Goal: Task Accomplishment & Management: Manage account settings

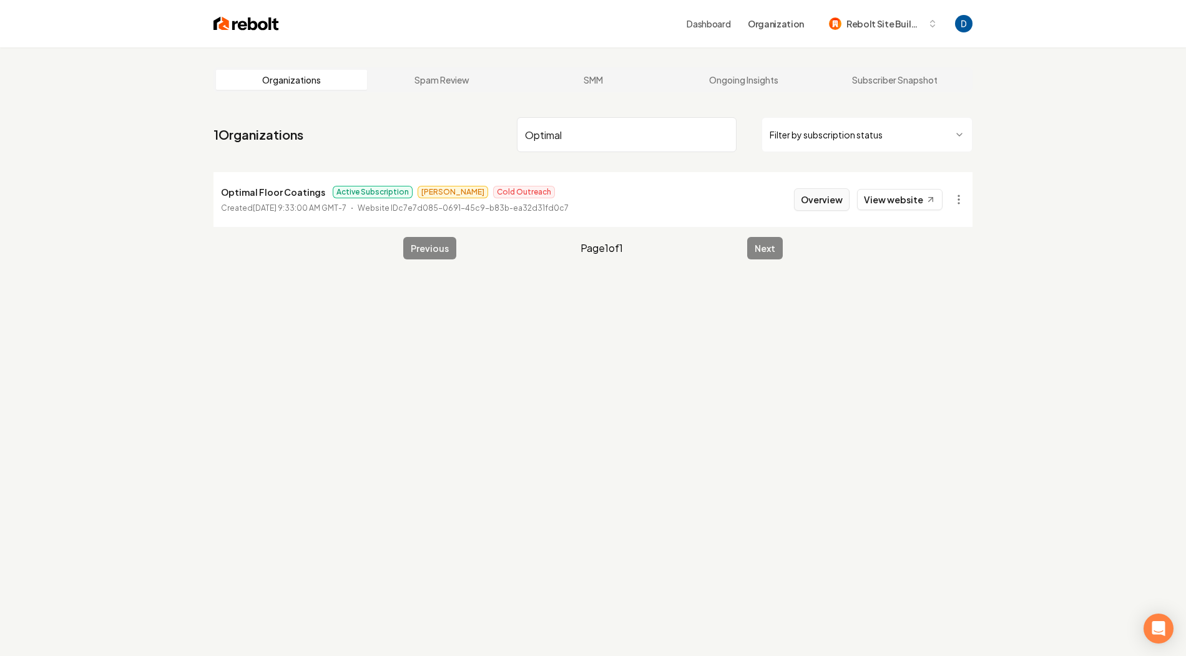
type input "Optimal"
click at [832, 197] on button "Overview" at bounding box center [822, 199] width 56 height 22
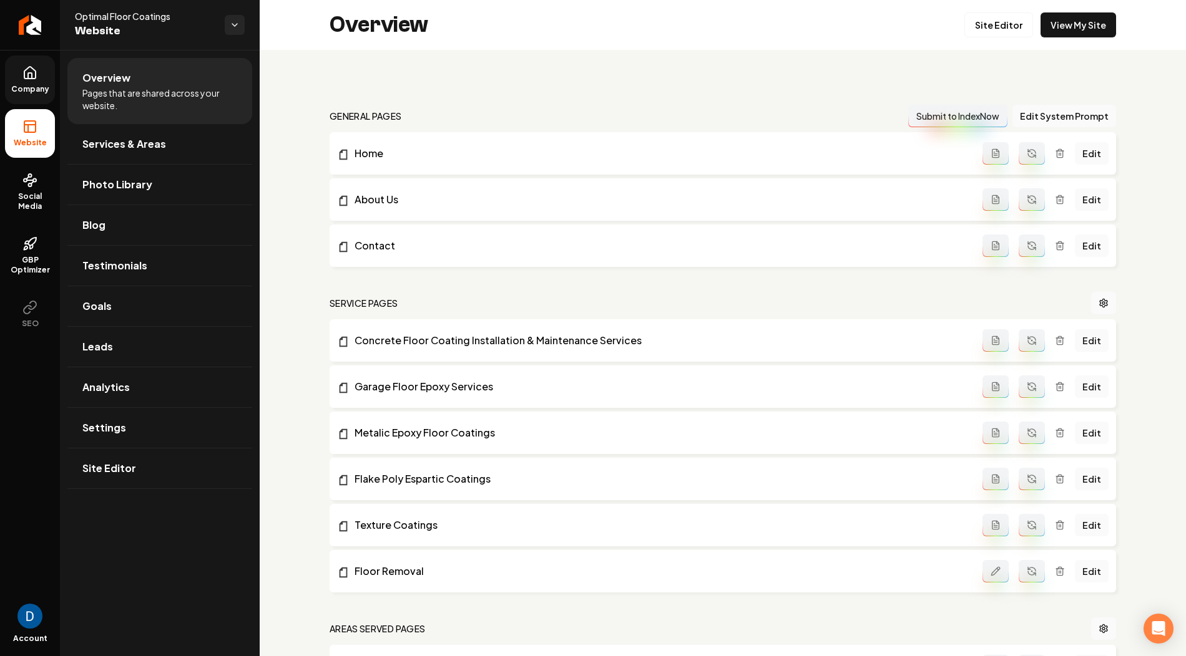
click at [37, 90] on span "Company" at bounding box center [30, 89] width 48 height 10
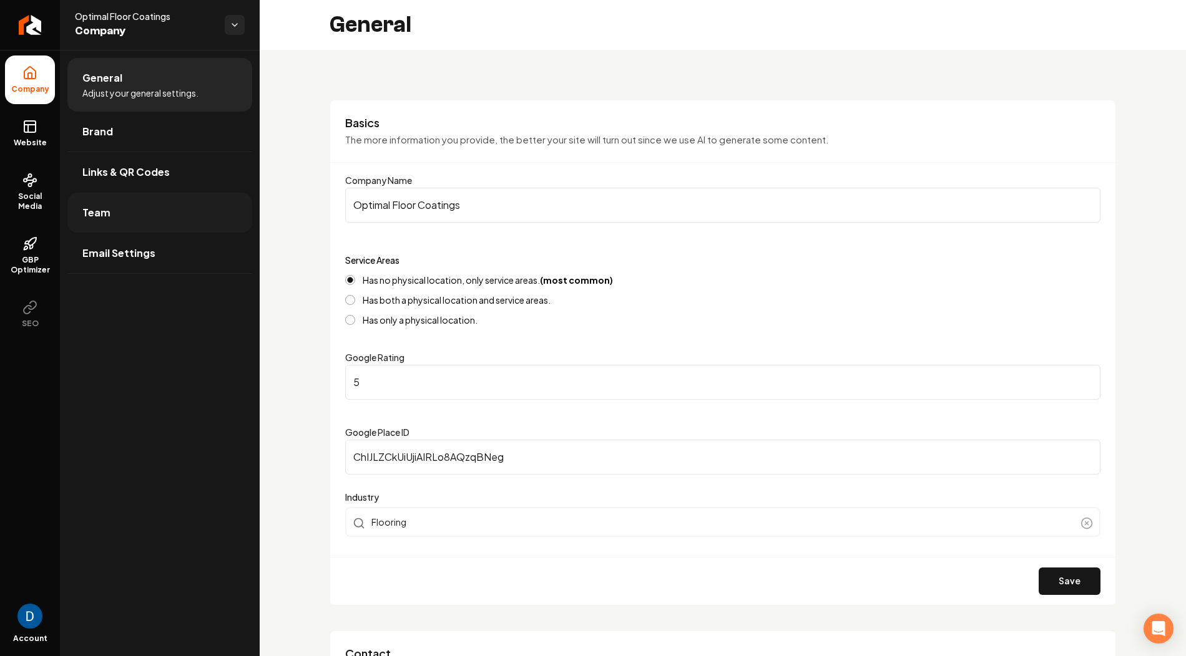
click at [136, 208] on link "Team" at bounding box center [159, 213] width 185 height 40
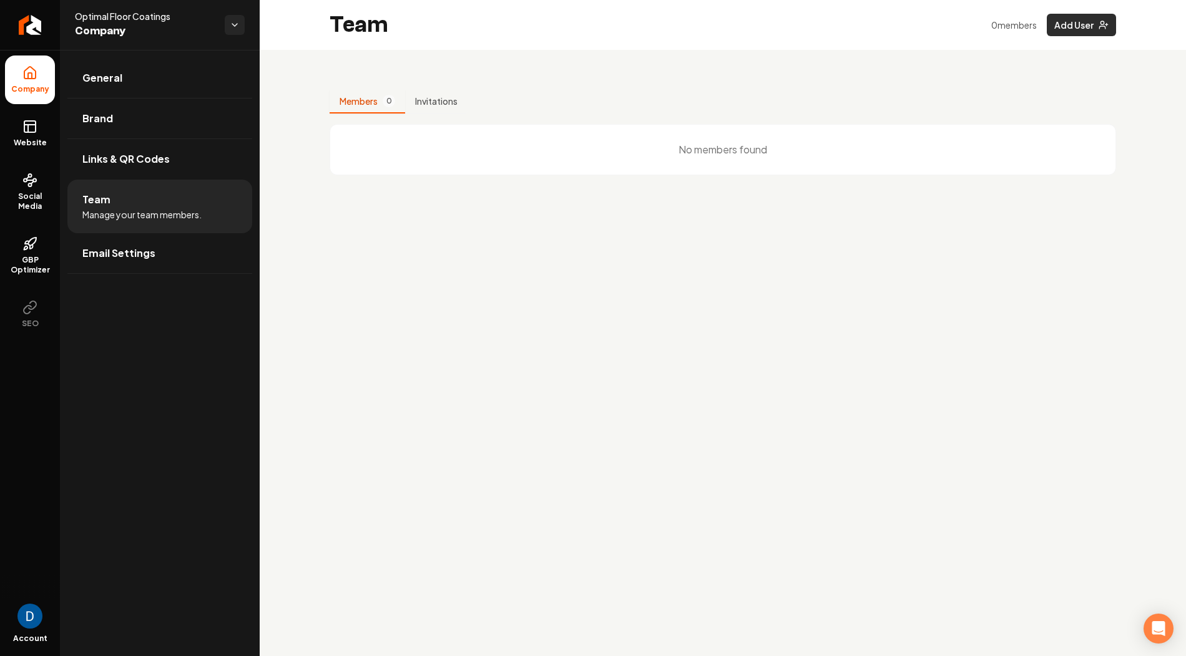
click at [1075, 25] on button "Add User" at bounding box center [1081, 25] width 69 height 22
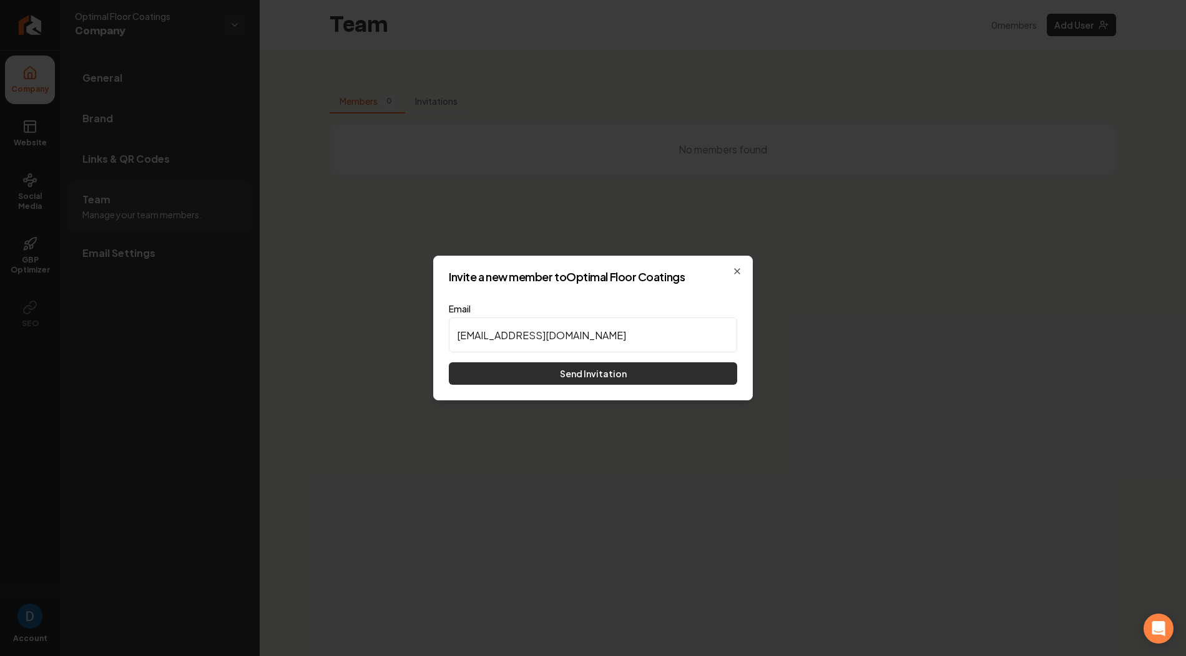
type input "julian@optimalfloorcoatings.com"
click at [565, 374] on button "Send Invitation" at bounding box center [593, 374] width 288 height 22
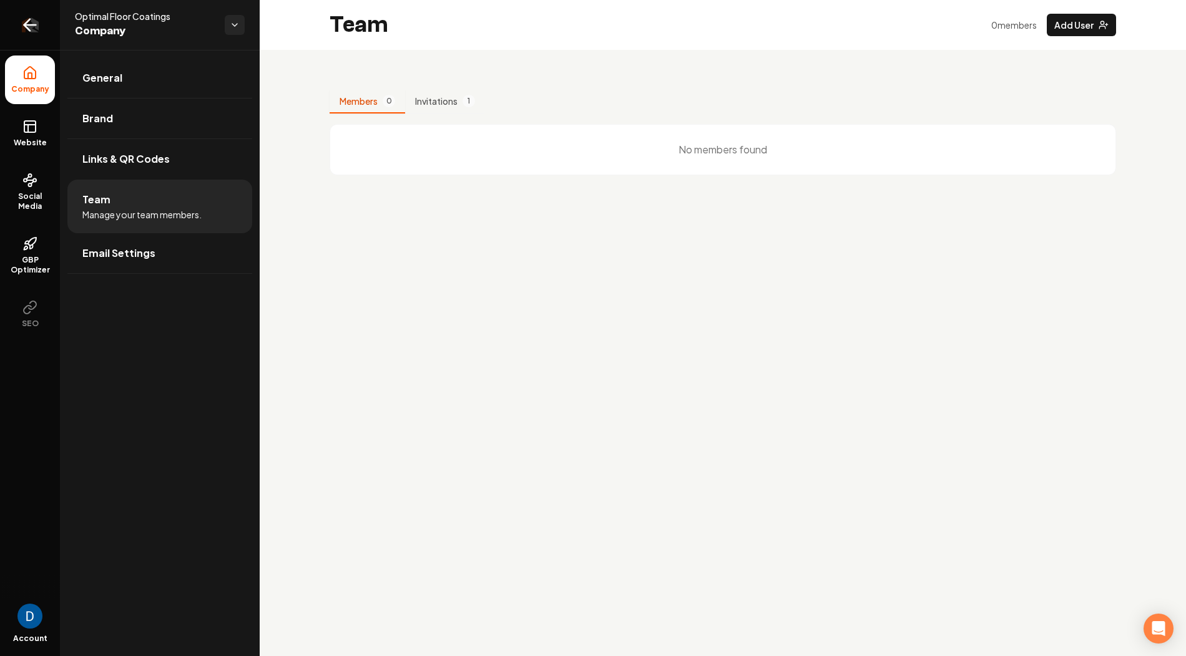
click at [35, 25] on icon "Return to dashboard" at bounding box center [30, 25] width 12 height 0
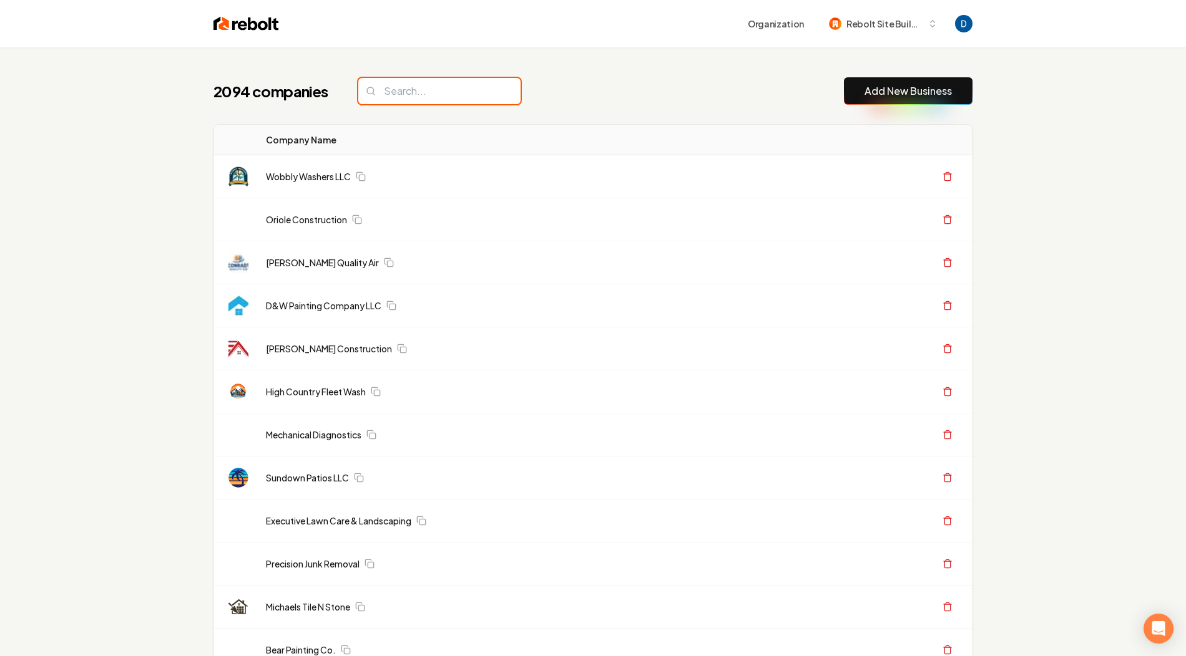
click at [405, 93] on input "search" at bounding box center [439, 91] width 162 height 26
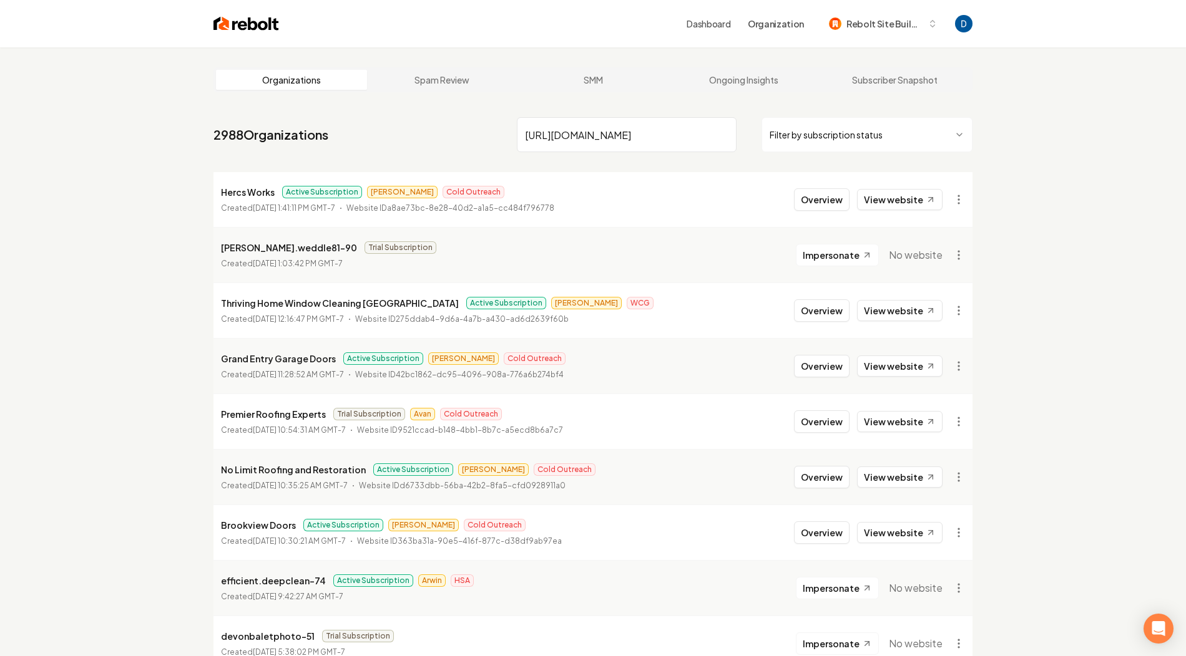
scroll to position [0, 262]
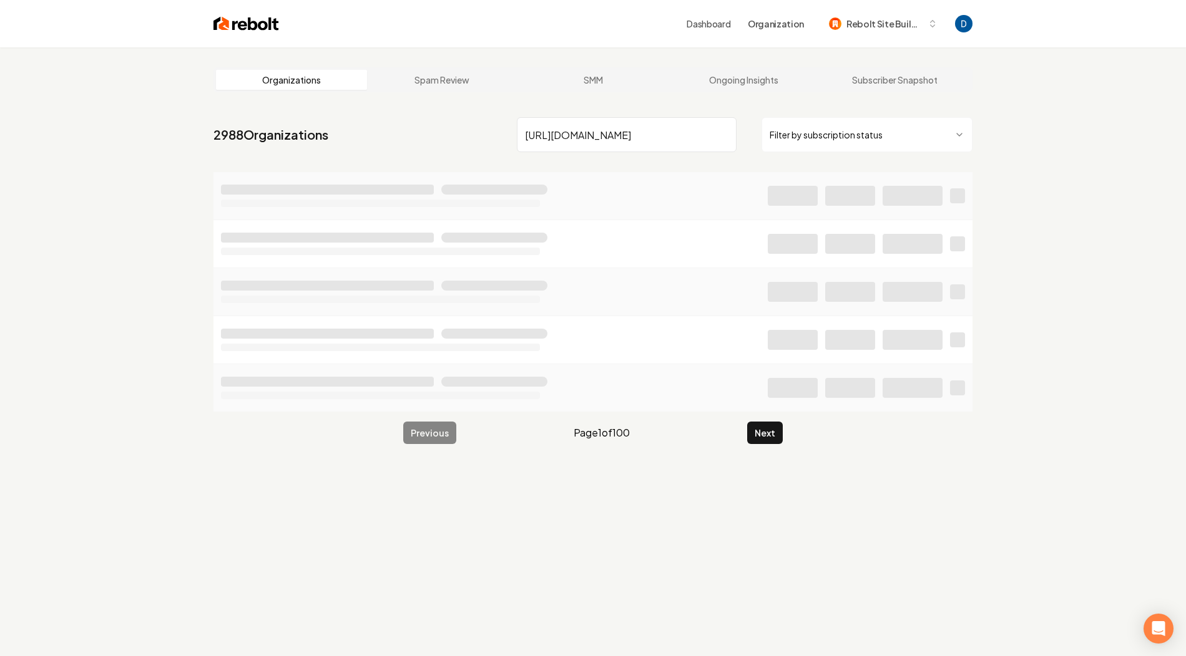
click at [618, 137] on input "https://drive.google.com/drive/folders/1druV8TWMoJgkaxY38j5_XmWRu6ZAhC3T?usp=sh…" at bounding box center [627, 134] width 220 height 35
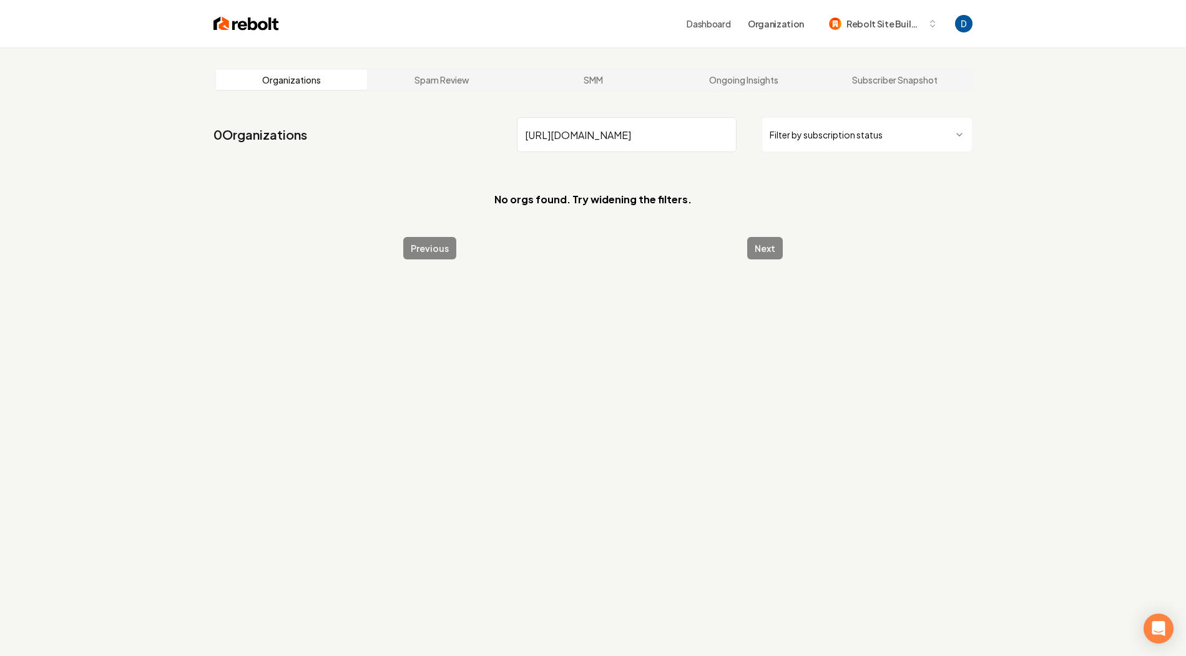
paste input "West Coast Vent Clean"
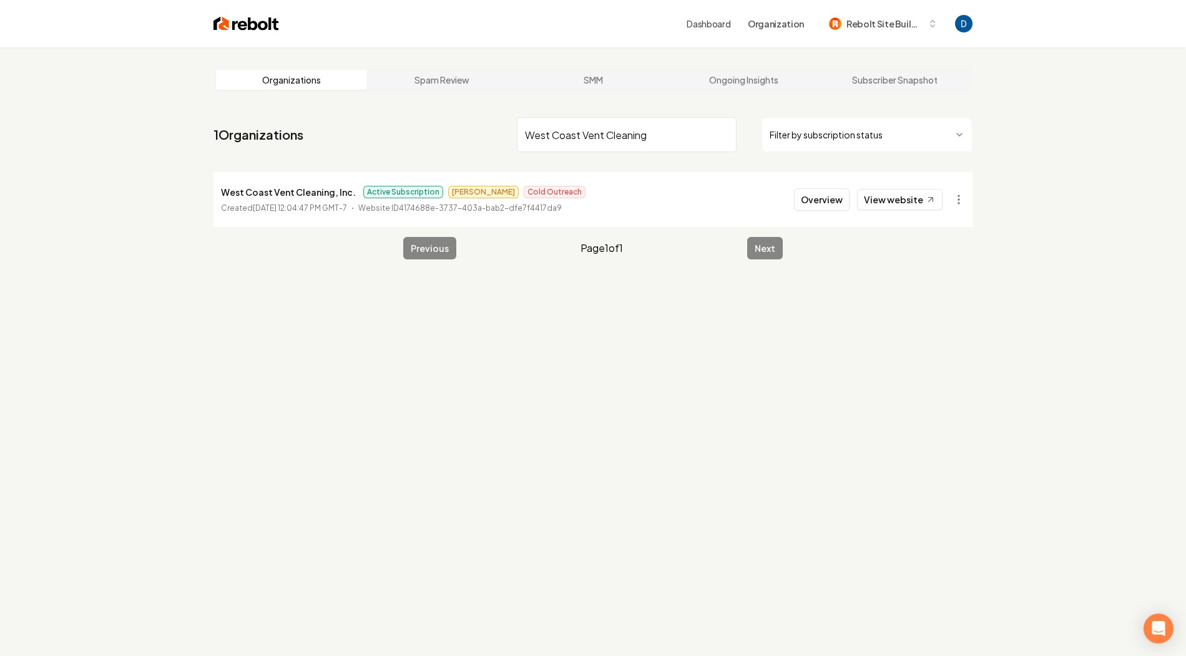
click at [608, 139] on input "West Coast Vent Cleaning" at bounding box center [627, 134] width 220 height 35
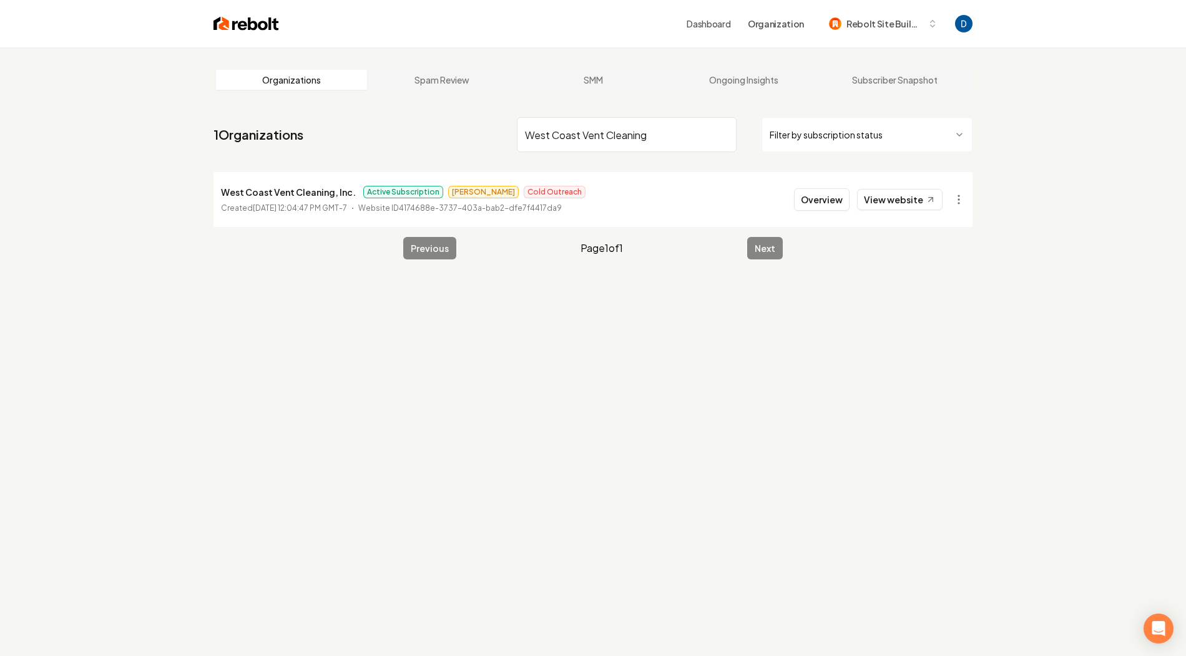
click at [608, 139] on input "West Coast Vent Cleaning" at bounding box center [627, 134] width 220 height 35
type input "West Coast Vent Cleaning"
click at [895, 197] on link "View website" at bounding box center [899, 199] width 85 height 21
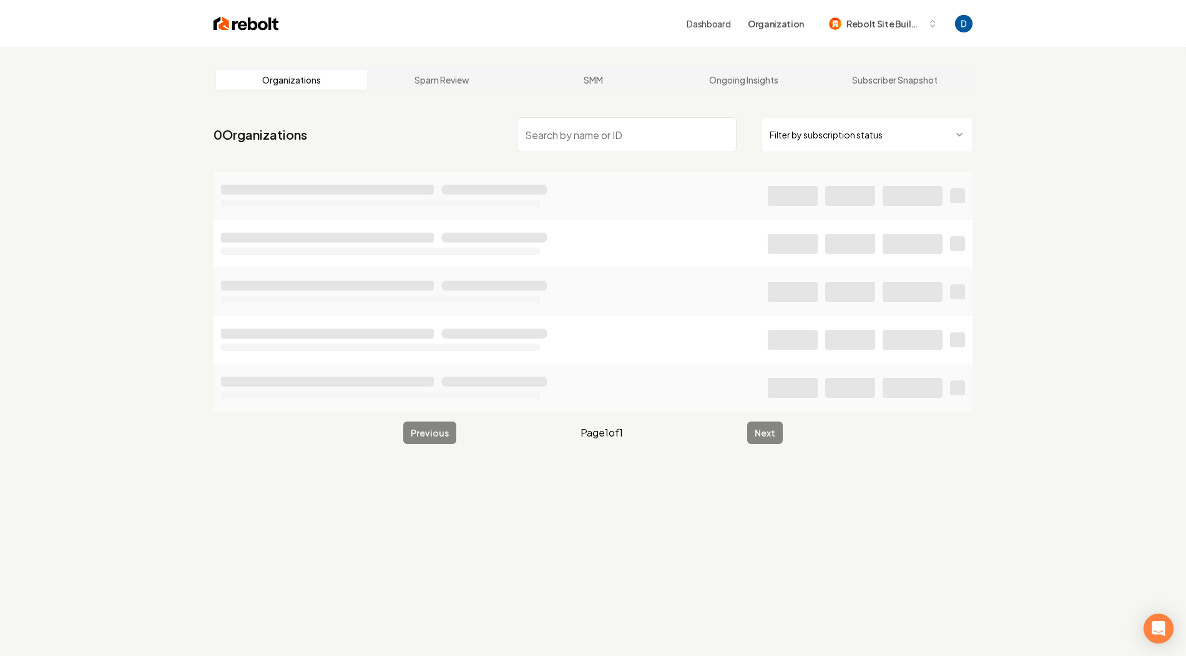
click at [575, 130] on input "search" at bounding box center [627, 134] width 220 height 35
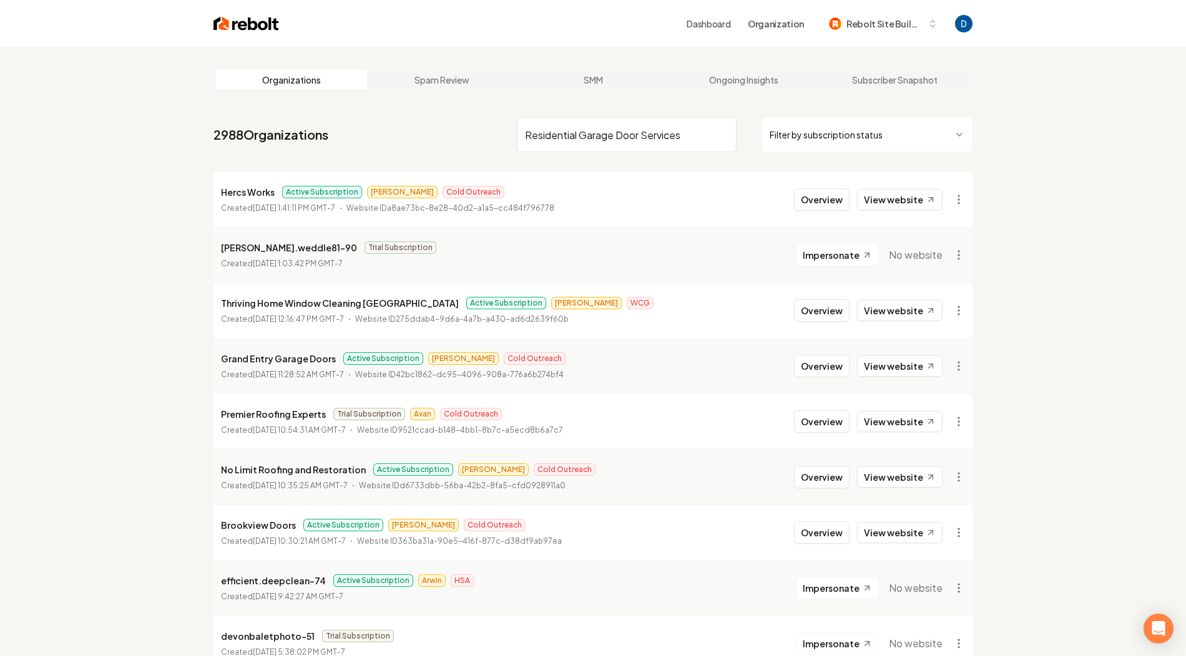
click at [632, 132] on input "Residential Garage Door Services" at bounding box center [627, 134] width 220 height 35
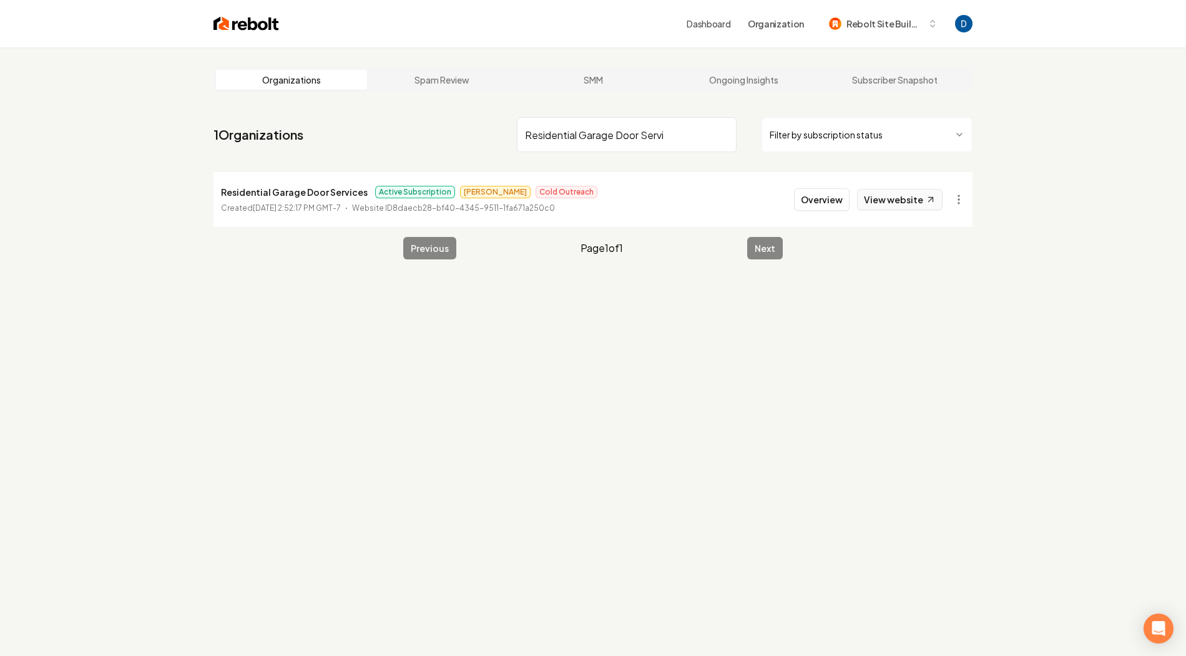
type input "Residential Garage Door Servi"
click at [877, 197] on link "View website" at bounding box center [899, 199] width 85 height 21
click at [836, 200] on button "Overview" at bounding box center [822, 199] width 56 height 22
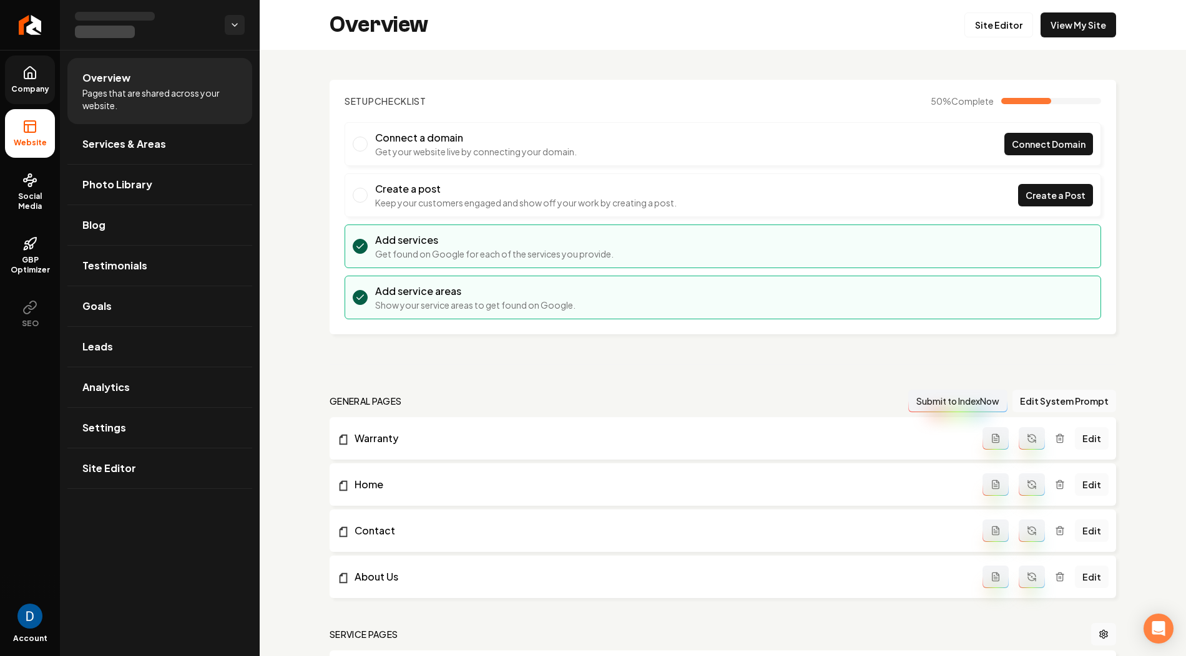
click at [16, 85] on span "Company" at bounding box center [30, 89] width 48 height 10
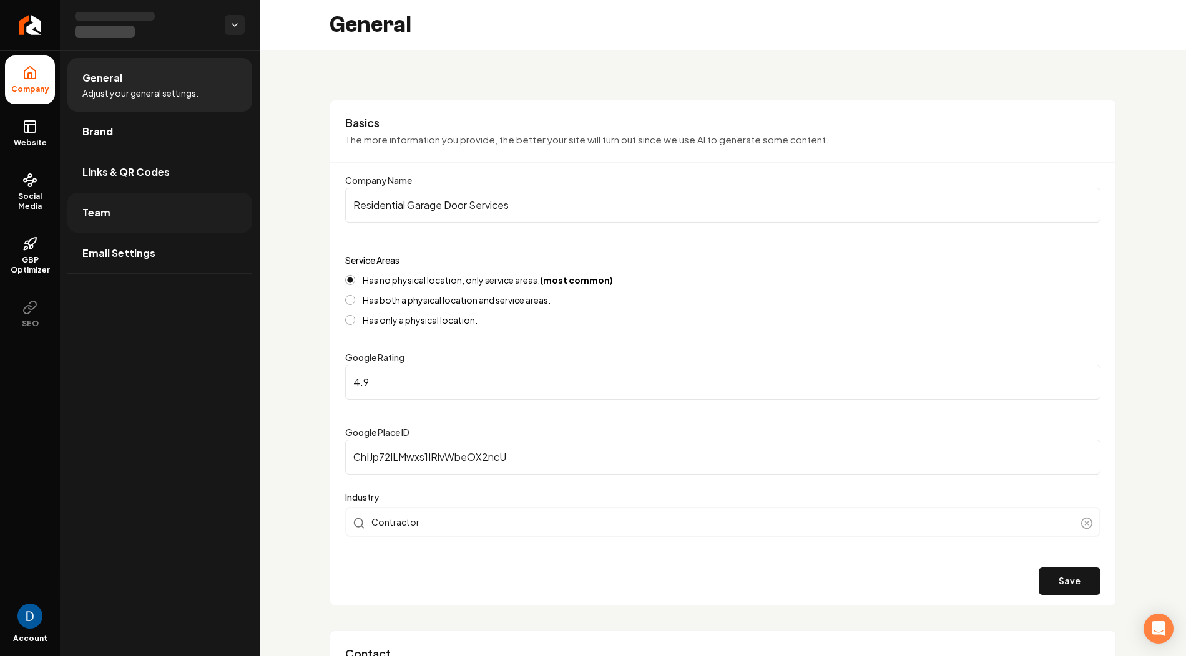
click at [118, 215] on link "Team" at bounding box center [159, 213] width 185 height 40
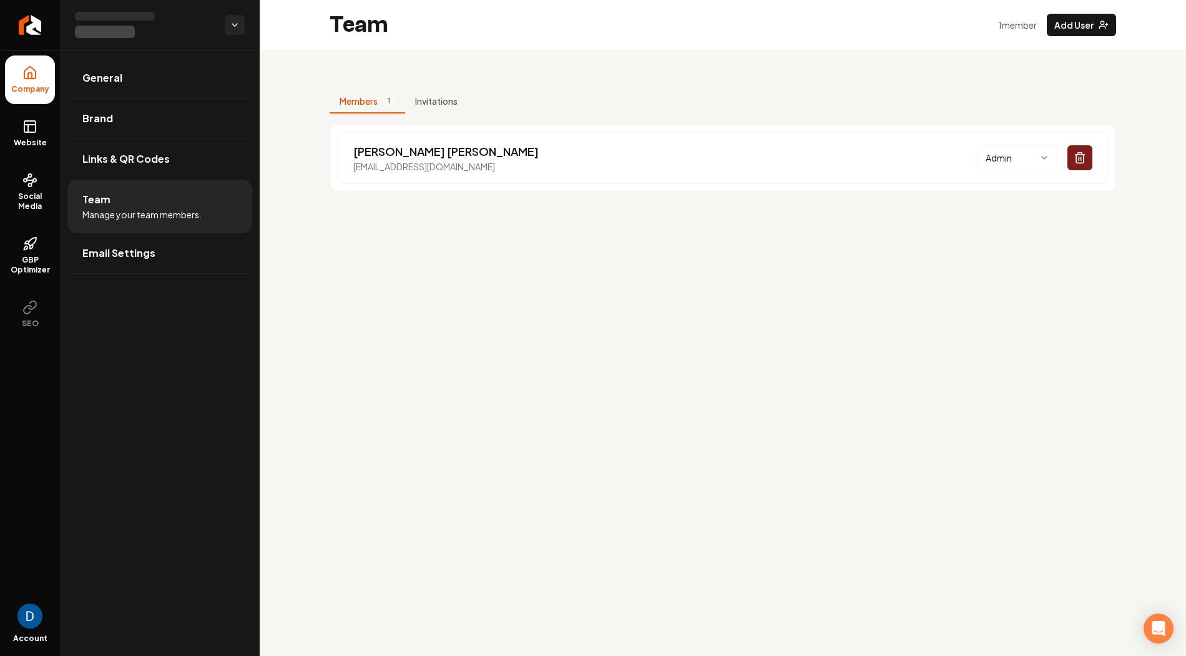
click at [49, 89] on span "Company" at bounding box center [30, 89] width 48 height 10
click at [27, 81] on li "Company" at bounding box center [30, 80] width 50 height 49
click at [125, 84] on link "General" at bounding box center [159, 78] width 185 height 40
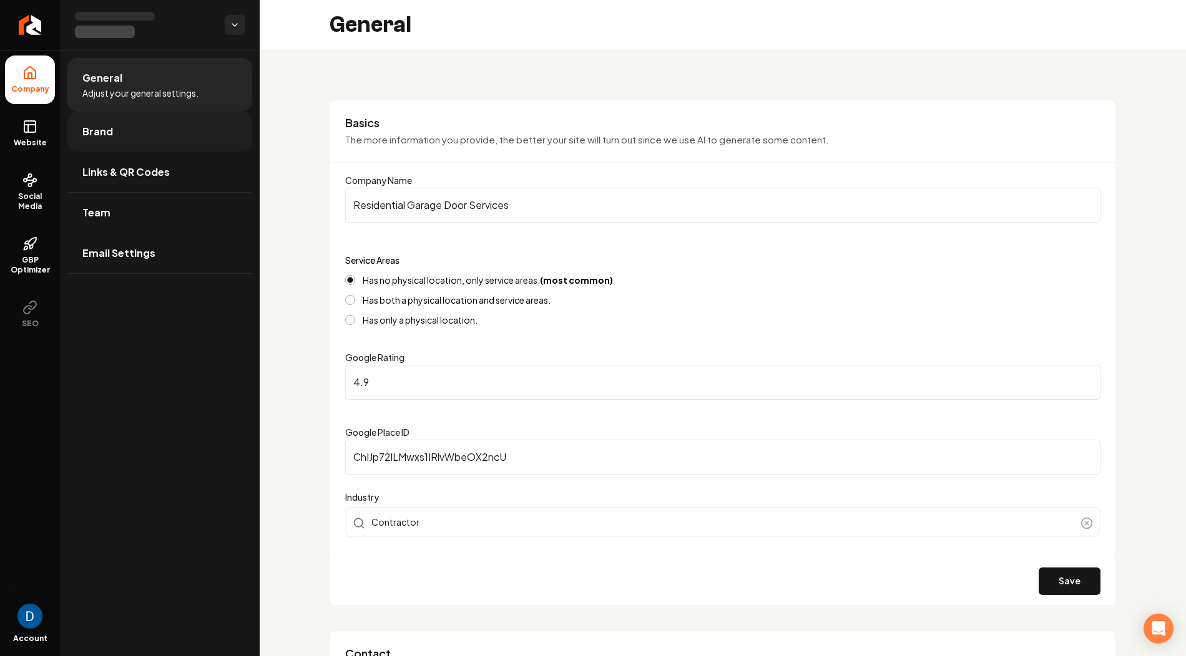
click at [110, 129] on span "Brand" at bounding box center [97, 131] width 31 height 15
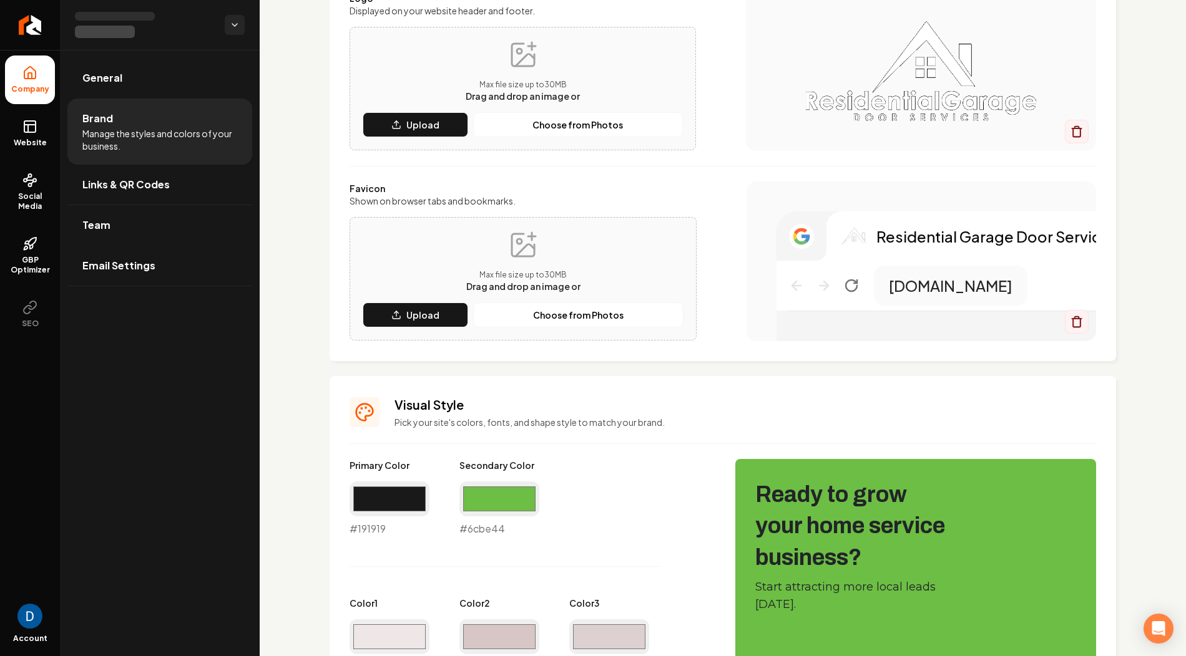
scroll to position [165, 0]
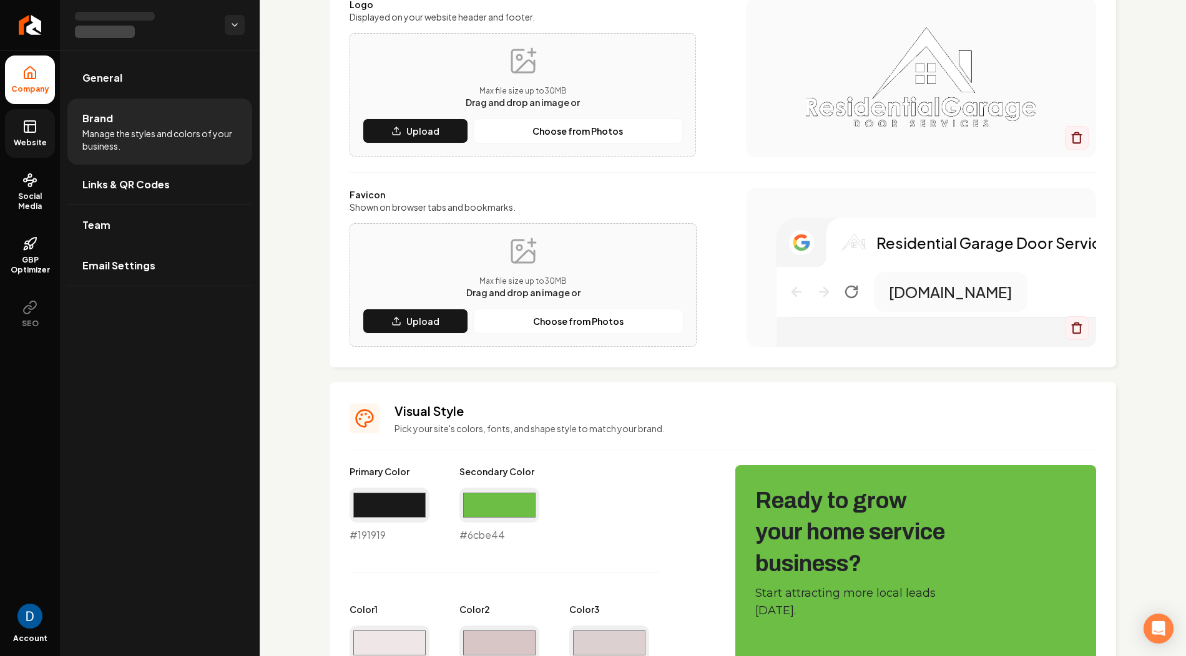
click at [39, 134] on link "Website" at bounding box center [30, 133] width 50 height 49
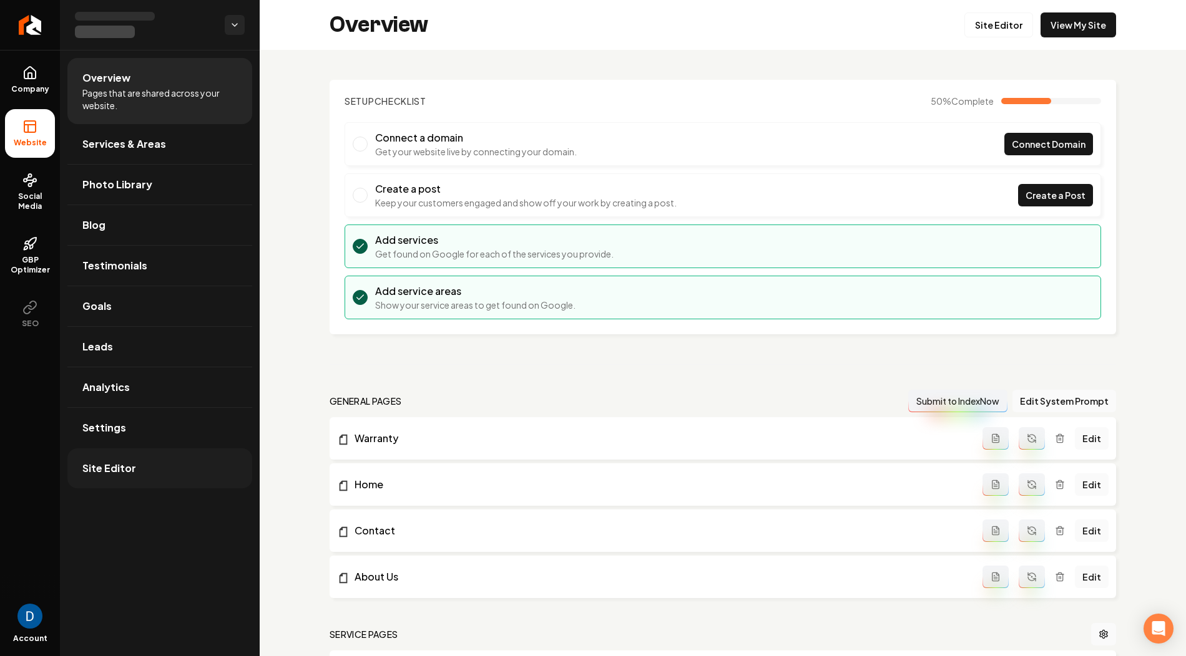
click at [122, 474] on link "Site Editor" at bounding box center [159, 469] width 185 height 40
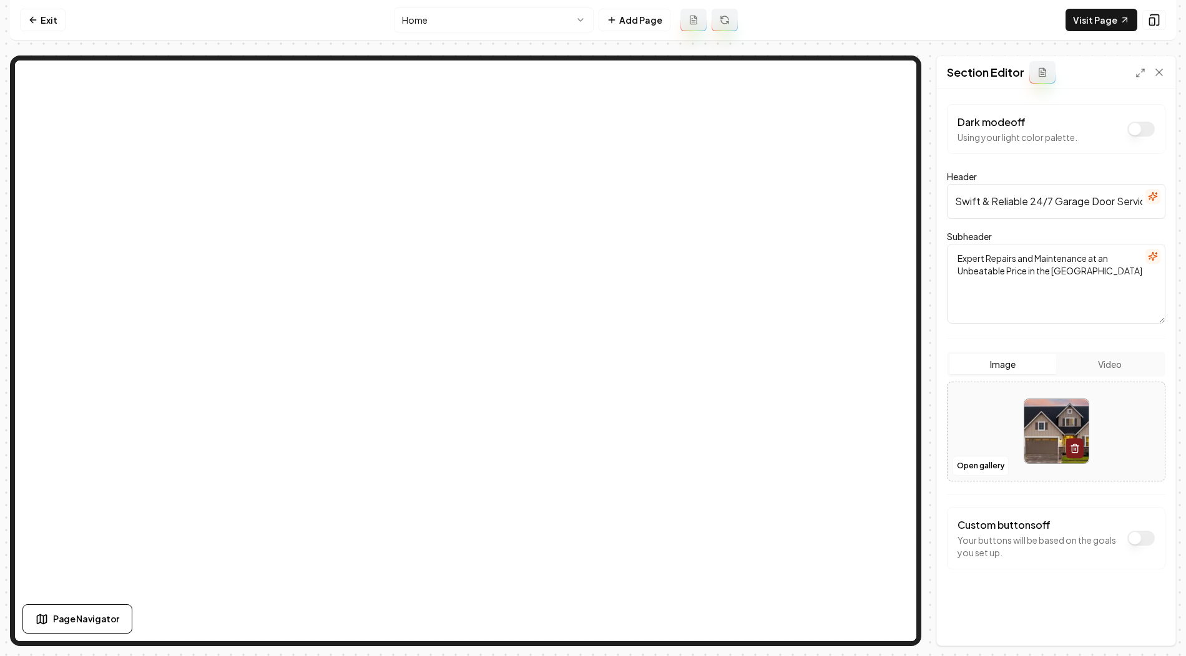
click at [1019, 197] on input "Swift & Reliable 24/7 Garage Door Services" at bounding box center [1056, 201] width 218 height 35
type input "Garage Doors & Openers"
click at [996, 267] on textarea "Expert Repairs and Maintenance at an Unbeatable Price in the Twin Cities" at bounding box center [1056, 284] width 218 height 80
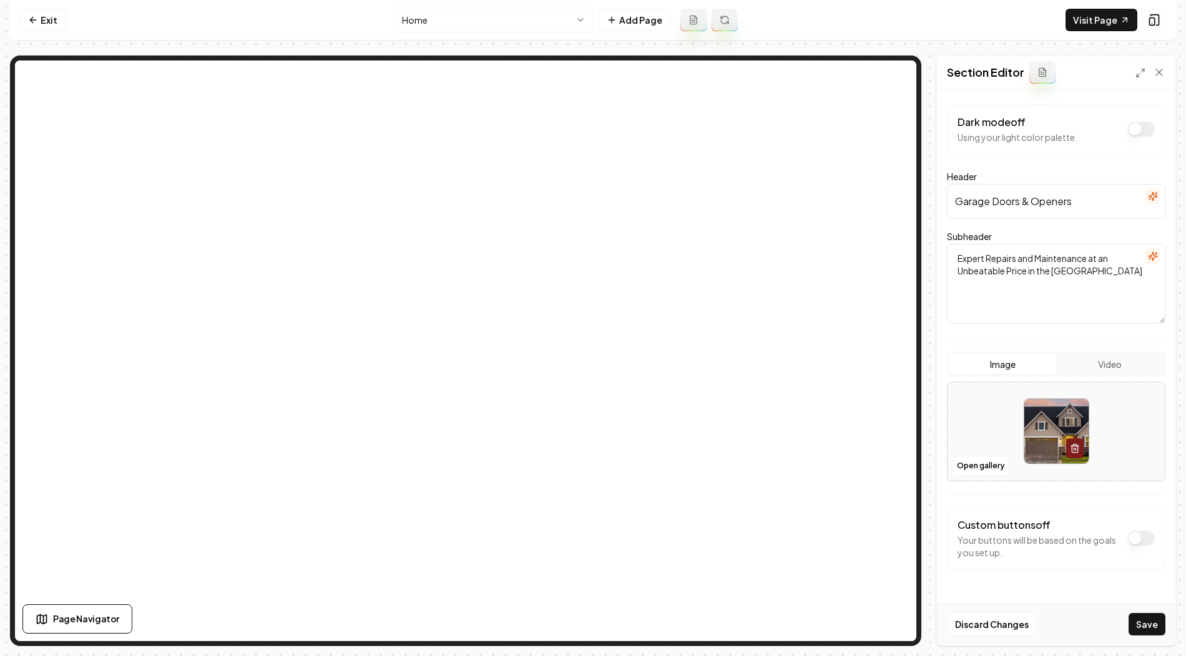
click at [996, 267] on textarea "Expert Repairs and Maintenance at an Unbeatable Price in the Twin Cities" at bounding box center [1056, 284] width 218 height 80
type textarea "e"
click at [987, 260] on textarea "Repair Replace Install" at bounding box center [1056, 284] width 218 height 80
type textarea "Repair Replace Install"
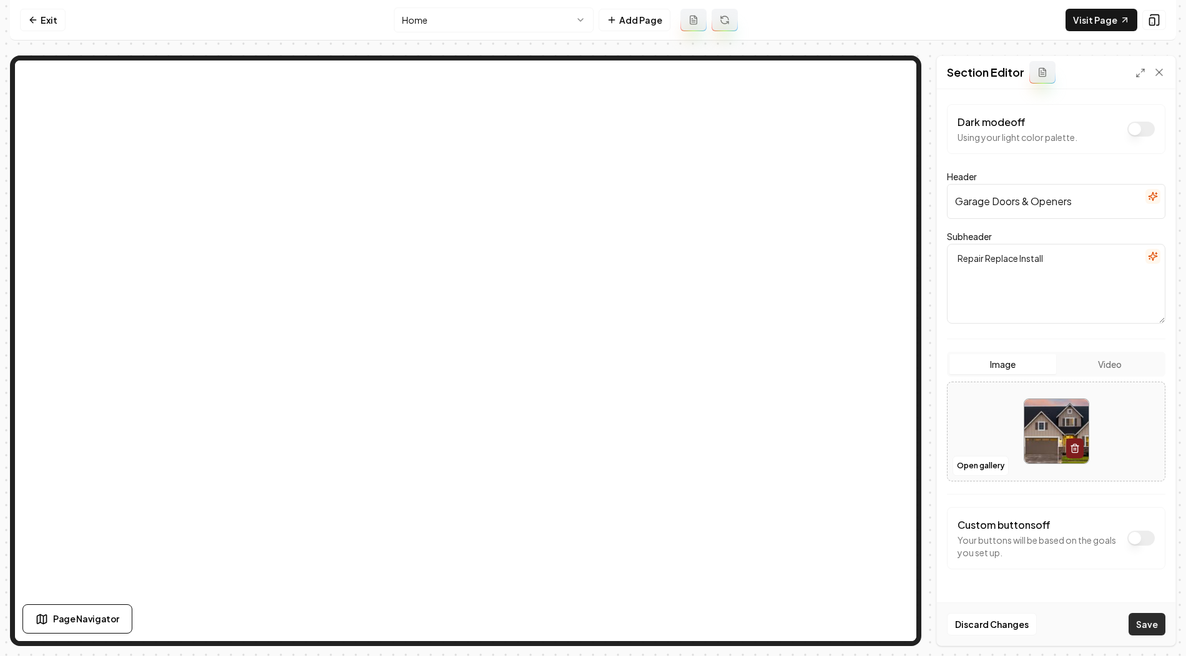
click at [1144, 629] on button "Save" at bounding box center [1146, 624] width 37 height 22
click at [1113, 21] on link "Visit Page" at bounding box center [1101, 20] width 72 height 22
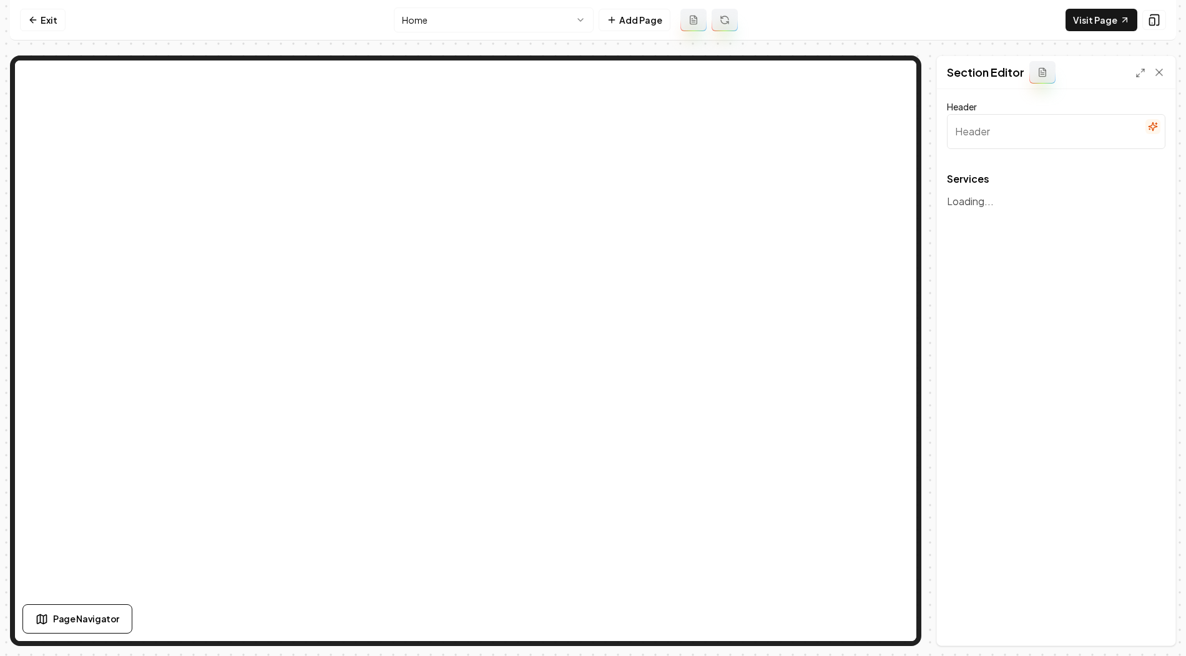
type input "Comprehensive Garage Door Solutions"
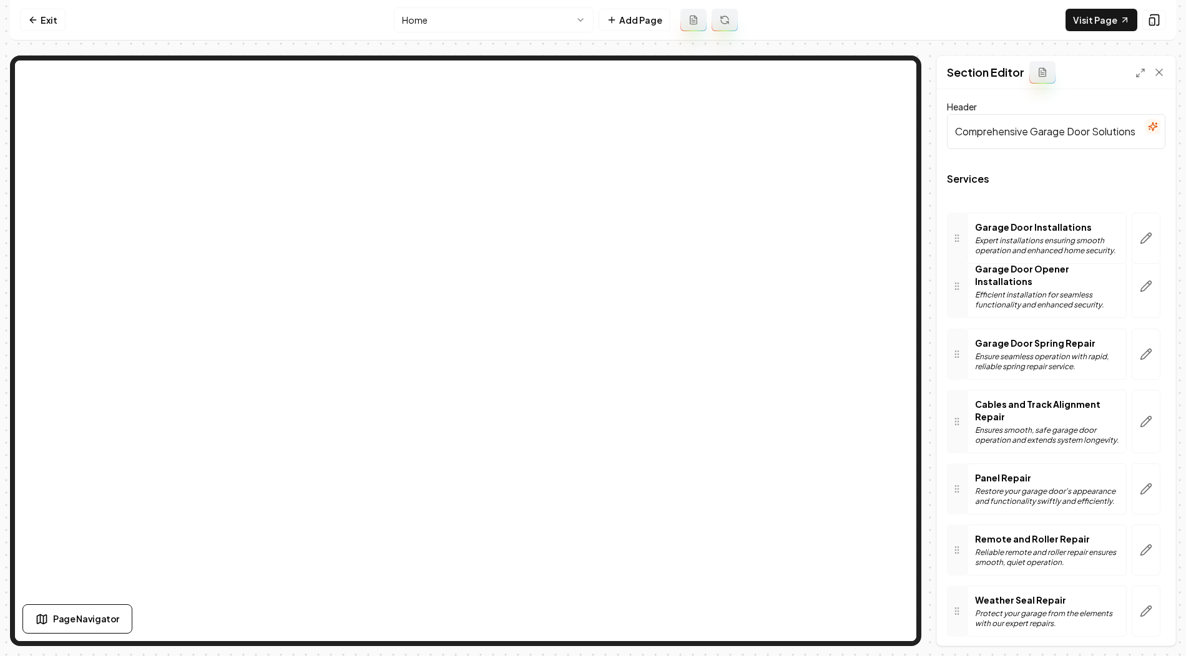
drag, startPoint x: 957, startPoint y: 286, endPoint x: 955, endPoint y: 230, distance: 55.6
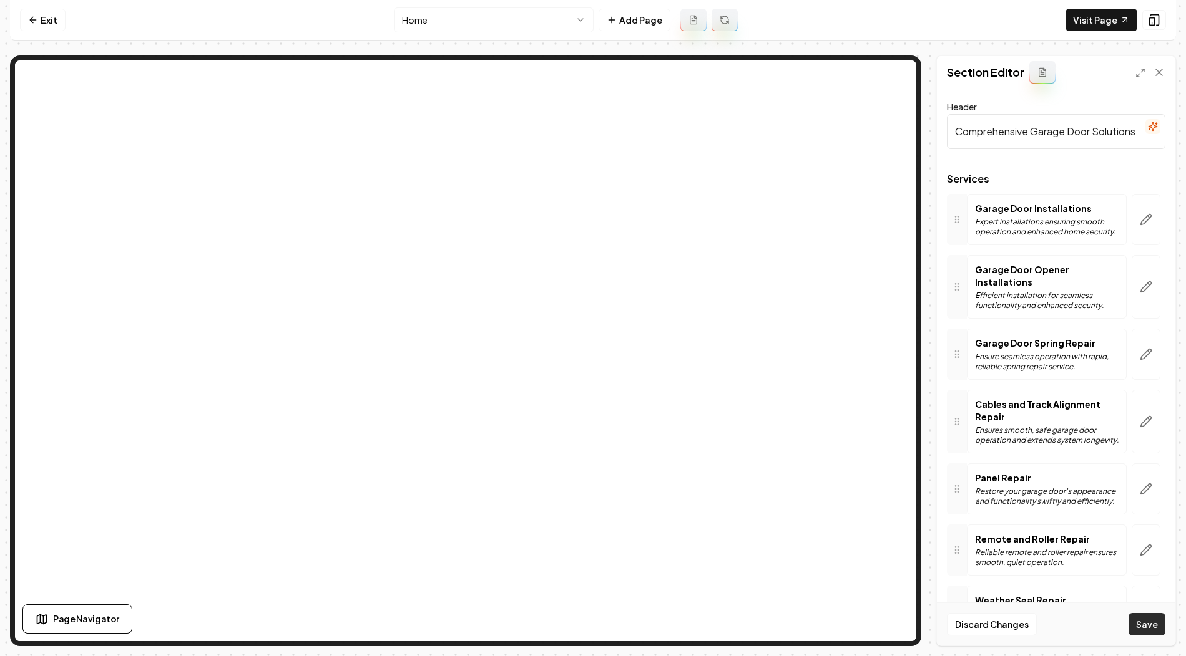
click at [1152, 625] on button "Save" at bounding box center [1146, 624] width 37 height 22
click at [1145, 346] on button "button" at bounding box center [1145, 354] width 29 height 51
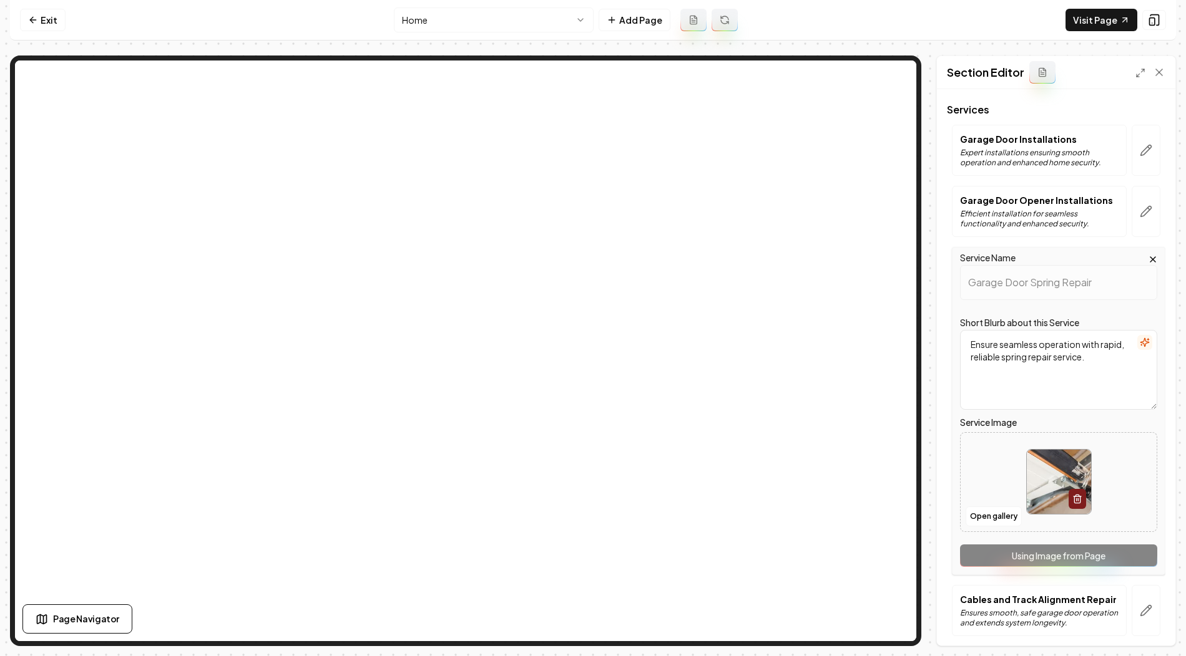
scroll to position [84, 0]
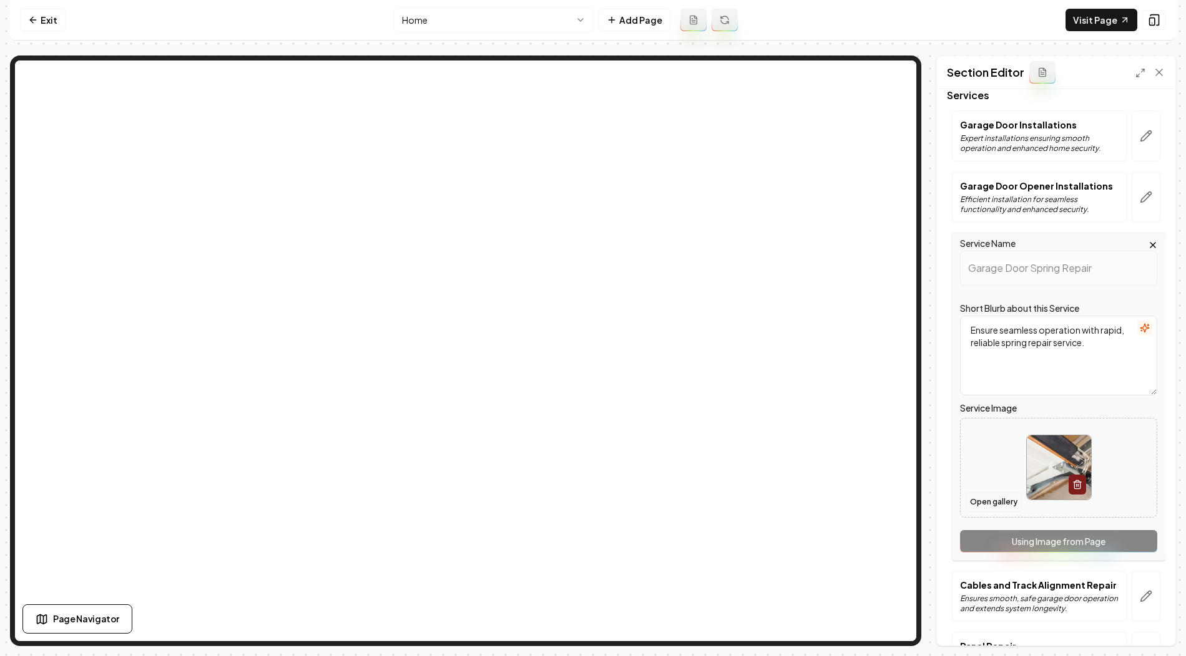
click at [989, 505] on button "Open gallery" at bounding box center [993, 502] width 56 height 20
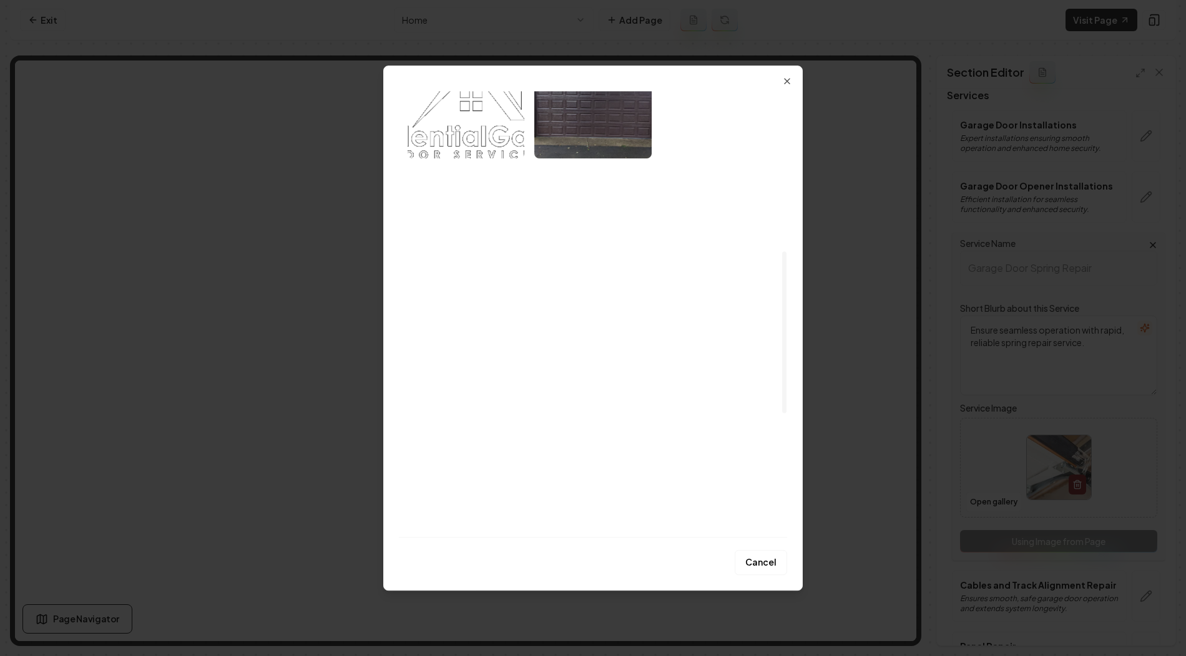
scroll to position [443, 0]
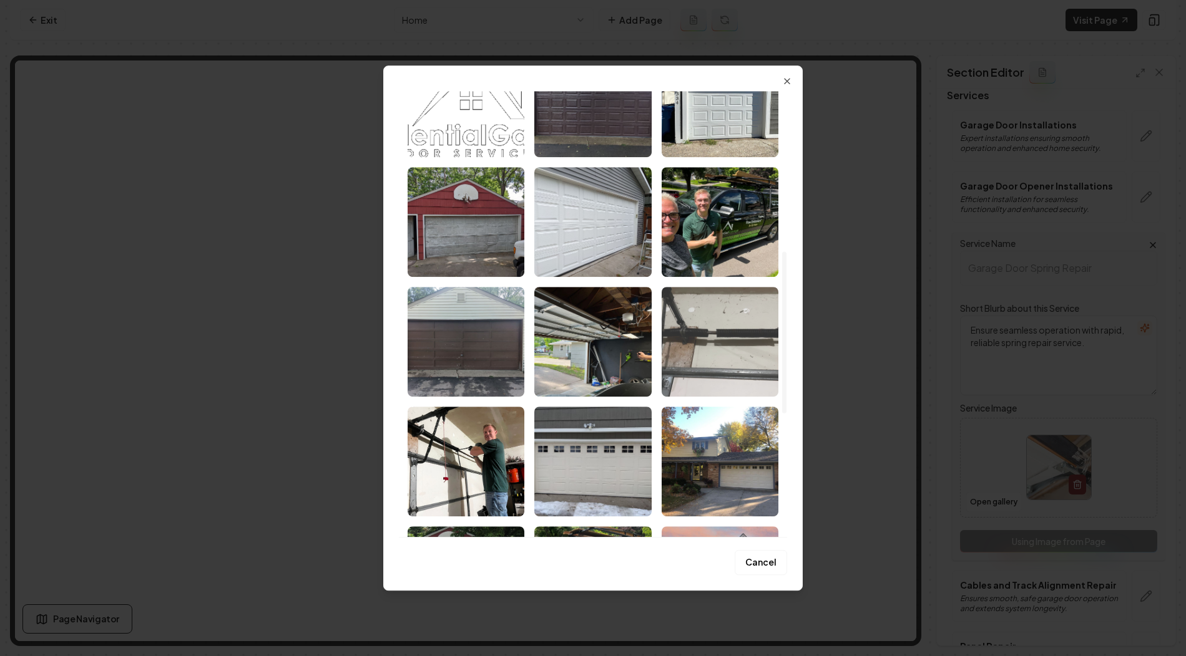
click at [726, 336] on img "Select image image_689f6b3e5c7cd75eb8e02410.jpeg" at bounding box center [719, 342] width 117 height 110
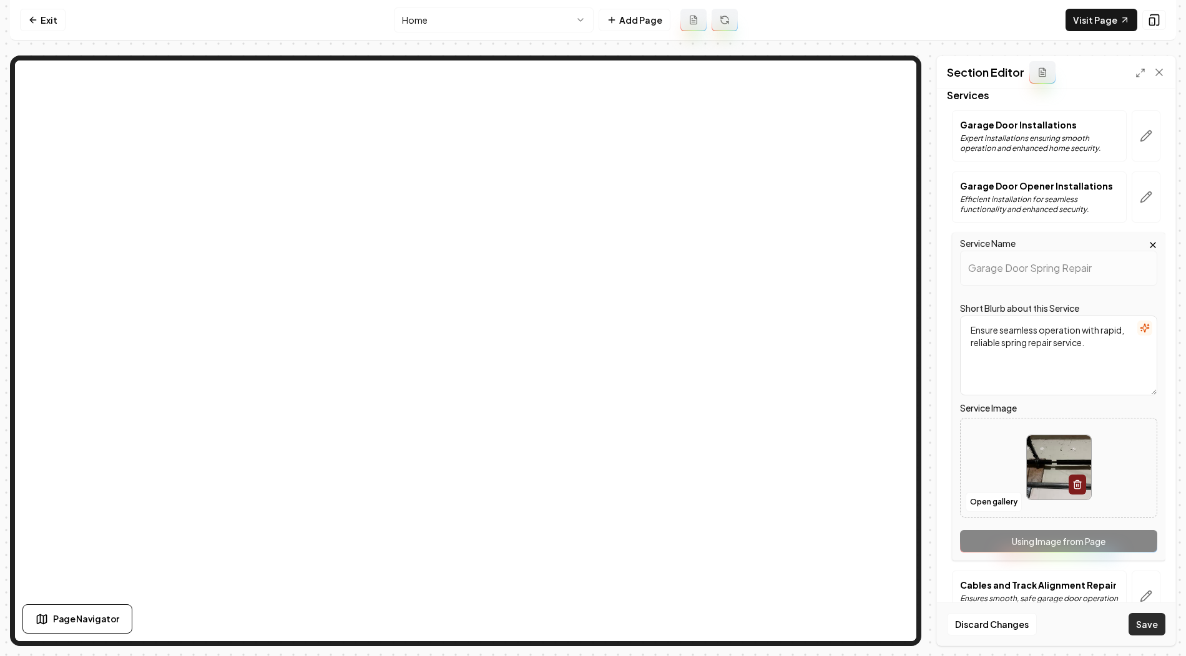
click at [1144, 624] on button "Save" at bounding box center [1146, 624] width 37 height 22
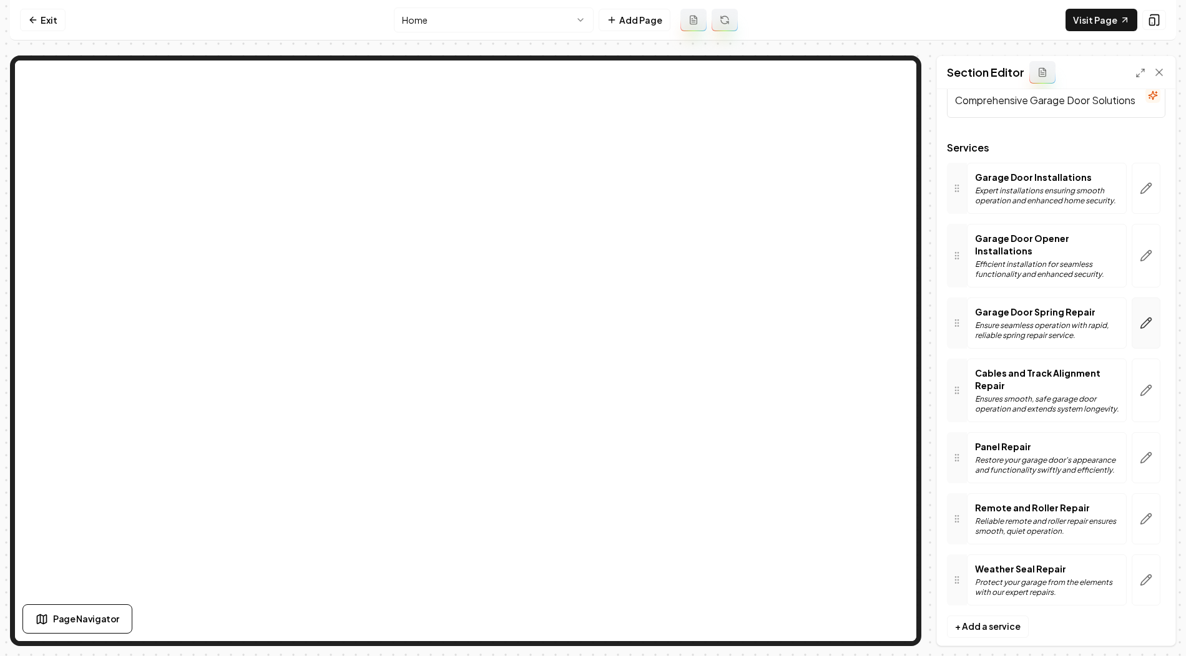
click at [1146, 317] on icon "button" at bounding box center [1145, 323] width 12 height 12
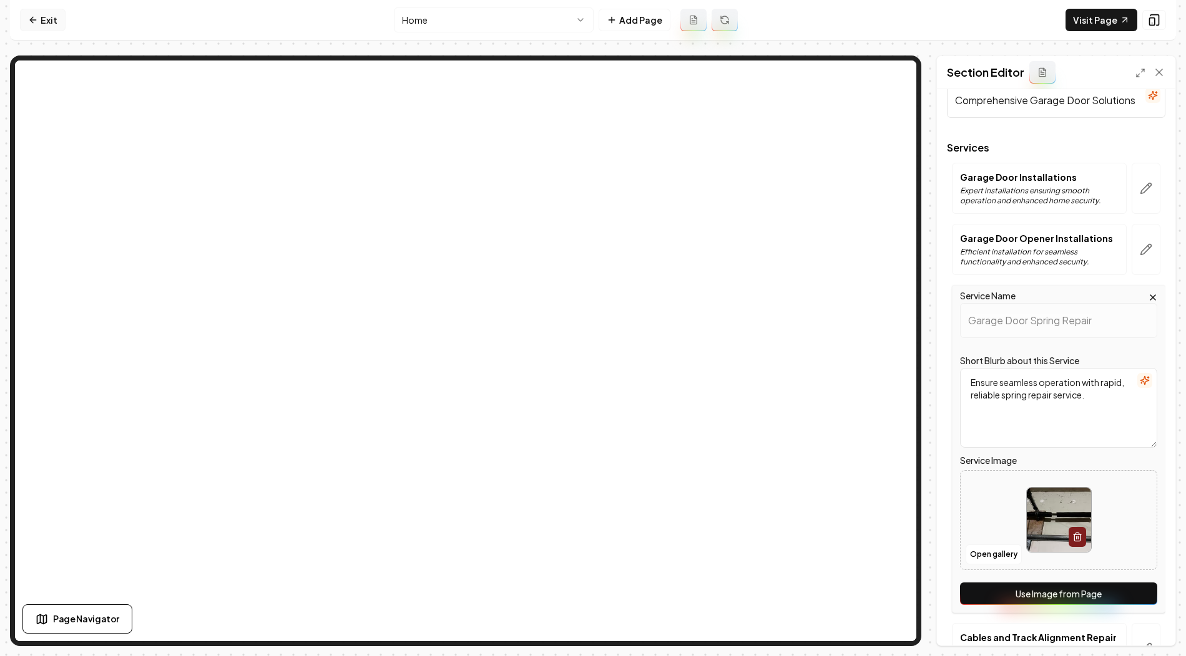
click at [48, 24] on link "Exit" at bounding box center [43, 20] width 46 height 22
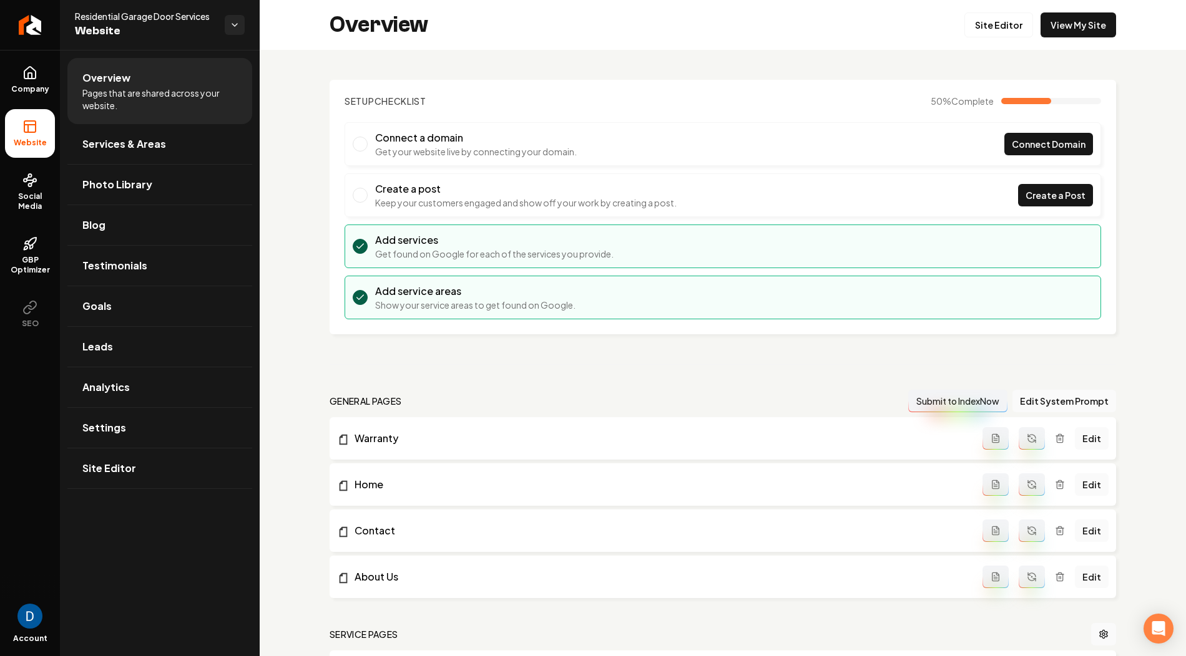
click at [85, 14] on span "Residential Garage Door Services" at bounding box center [145, 16] width 140 height 12
click at [71, 20] on div "Residential Garage Door Services Website" at bounding box center [160, 25] width 200 height 50
drag, startPoint x: 74, startPoint y: 17, endPoint x: 176, endPoint y: 18, distance: 101.7
click at [176, 18] on div "Residential Garage Door Services Website" at bounding box center [160, 25] width 200 height 50
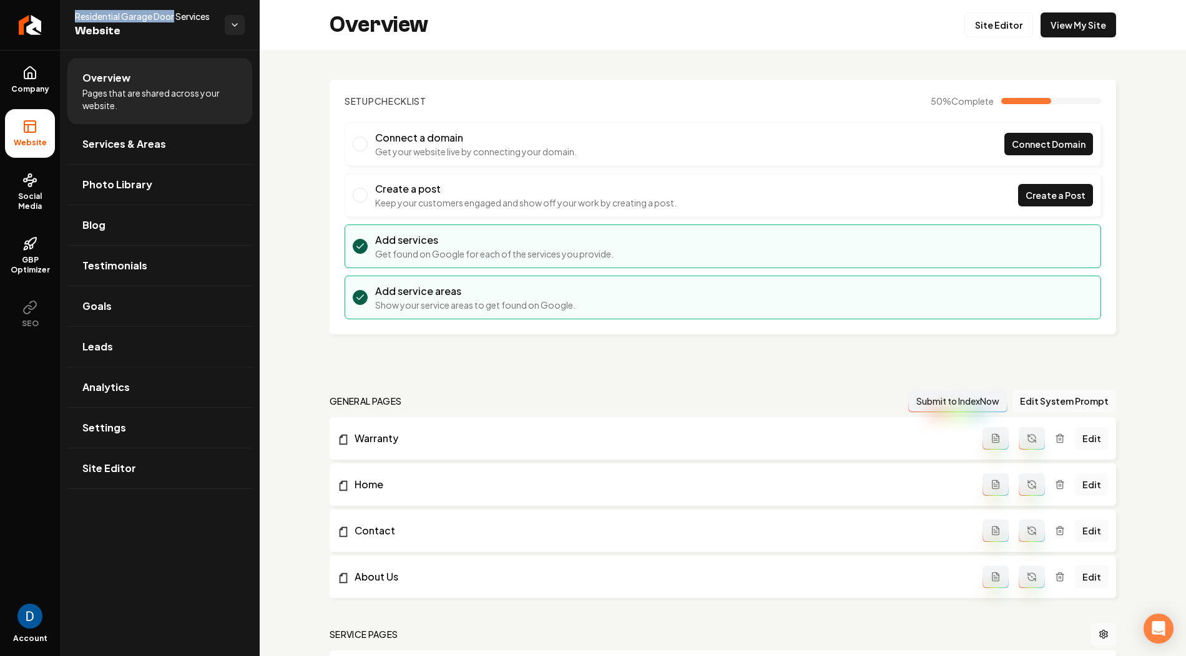
copy span "Residential Garage Door"
click at [32, 200] on span "Social Media" at bounding box center [30, 202] width 50 height 20
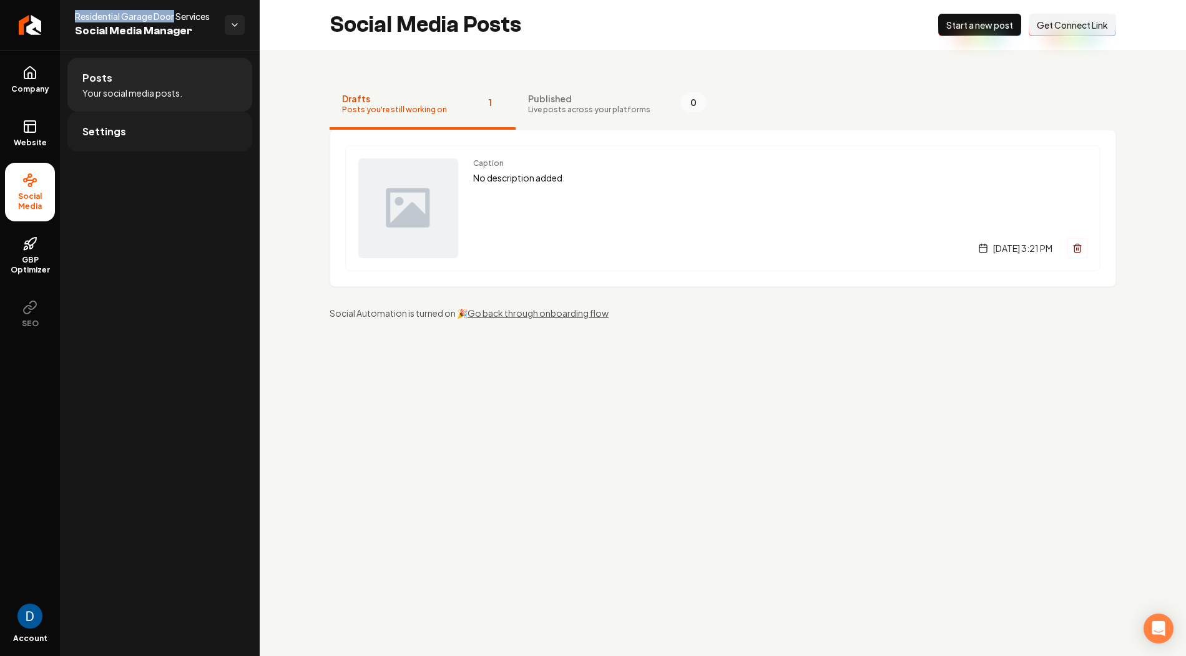
click at [122, 127] on span "Settings" at bounding box center [104, 131] width 44 height 15
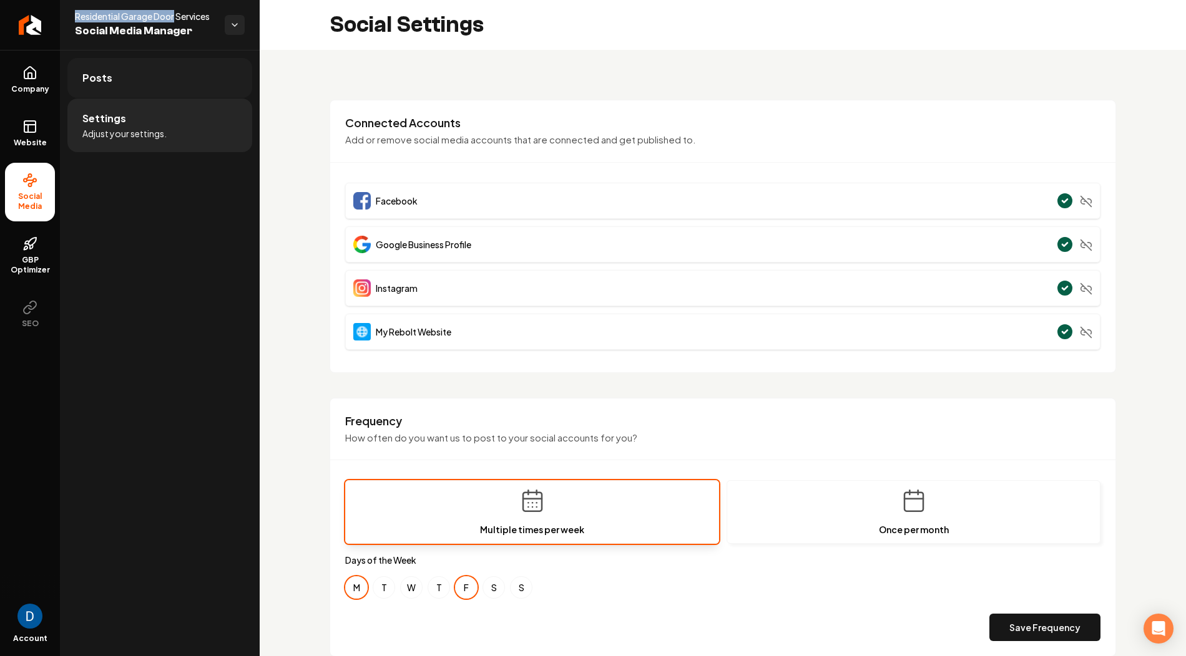
click at [103, 75] on span "Posts" at bounding box center [97, 78] width 30 height 15
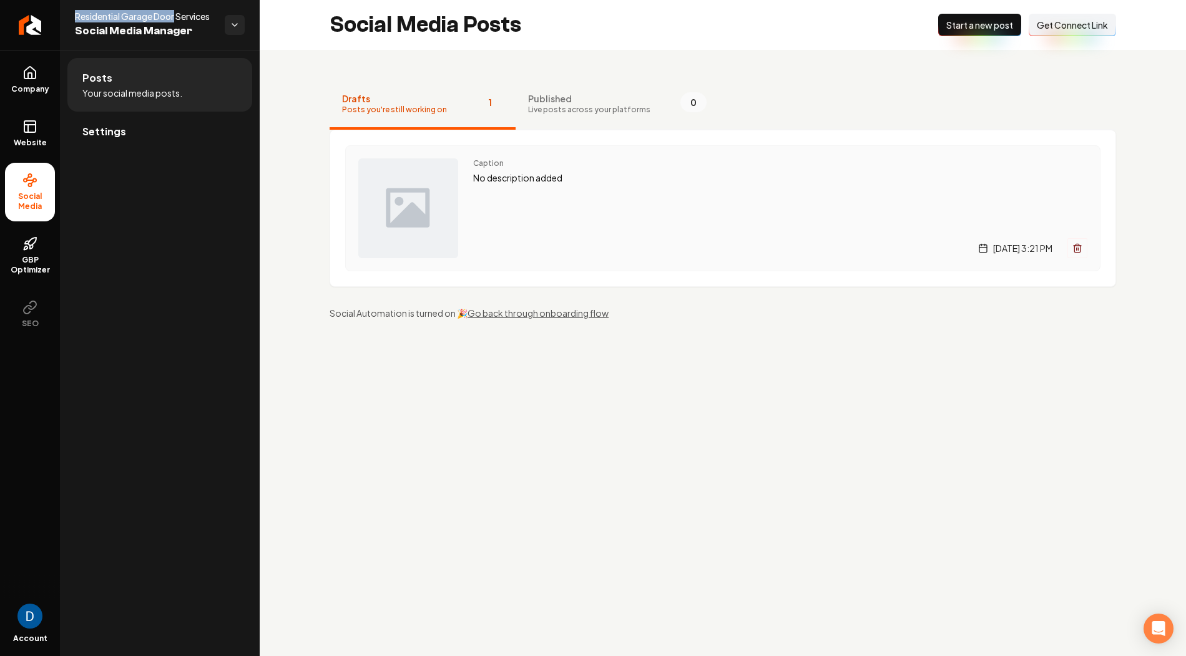
click at [565, 200] on div "Caption No description added Tuesday, August 19, 2025 | 3:21 PM" at bounding box center [780, 209] width 614 height 100
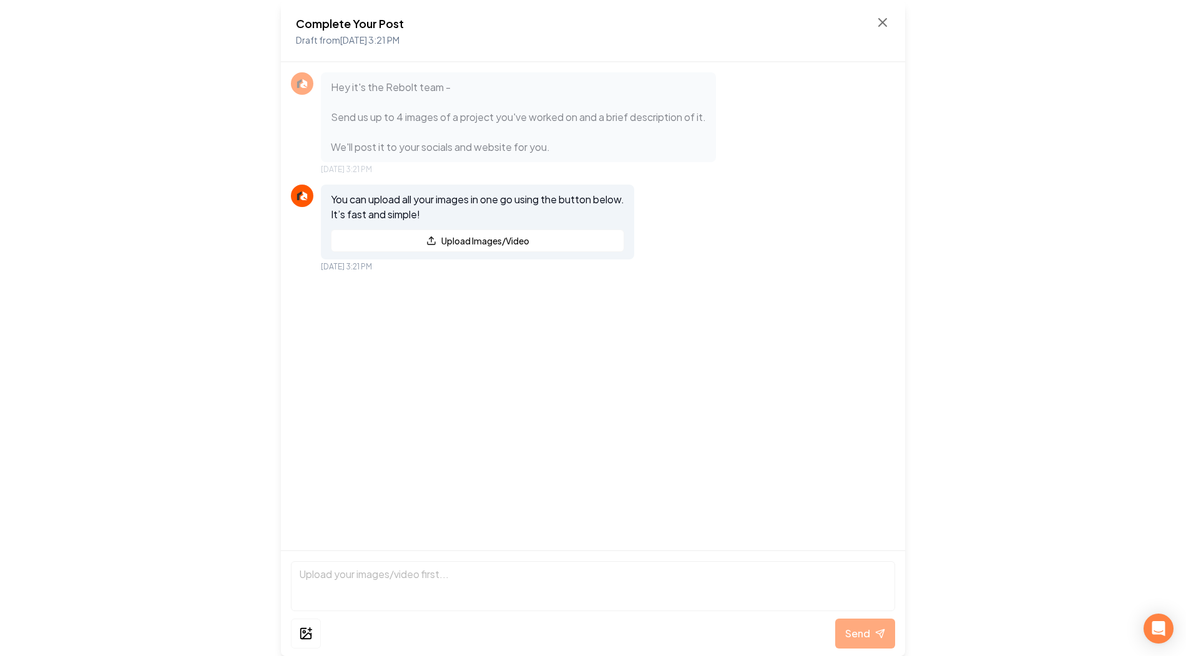
click at [364, 118] on p "Hey it's the Rebolt team - Send us up to 4 images of a project you've worked on…" at bounding box center [518, 117] width 375 height 75
click at [888, 17] on icon at bounding box center [882, 22] width 15 height 15
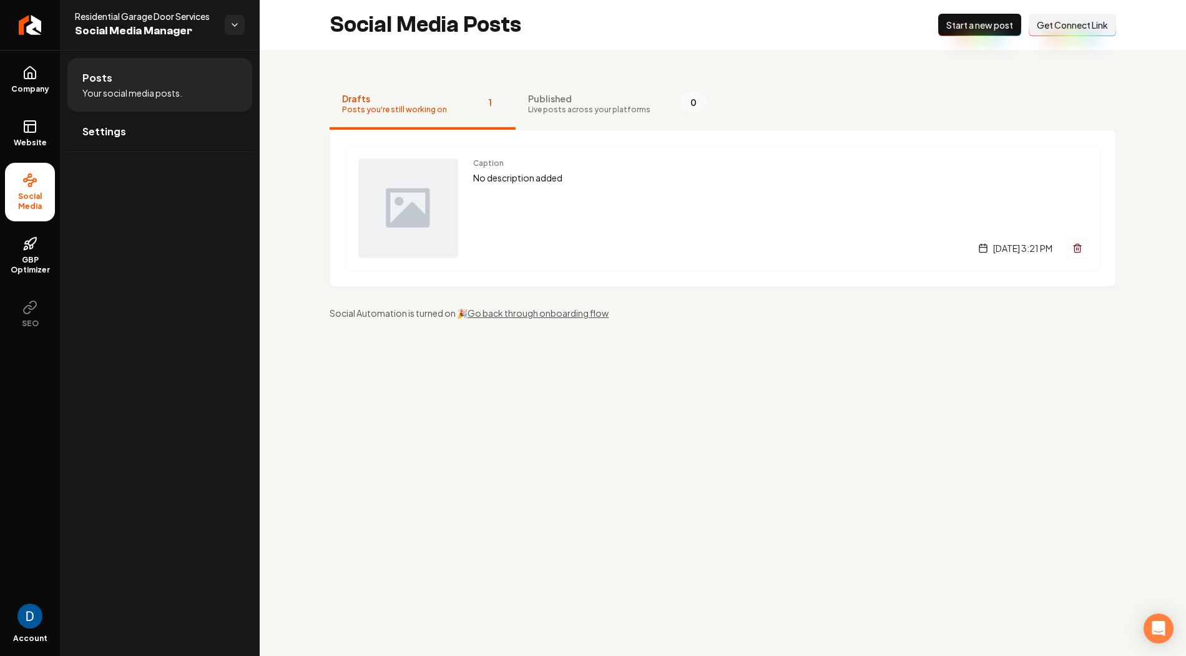
click at [114, 21] on span "Residential Garage Door Services" at bounding box center [145, 16] width 140 height 12
copy span "Residential Garage Door Services"
click at [36, 30] on icon "Return to dashboard" at bounding box center [30, 25] width 20 height 20
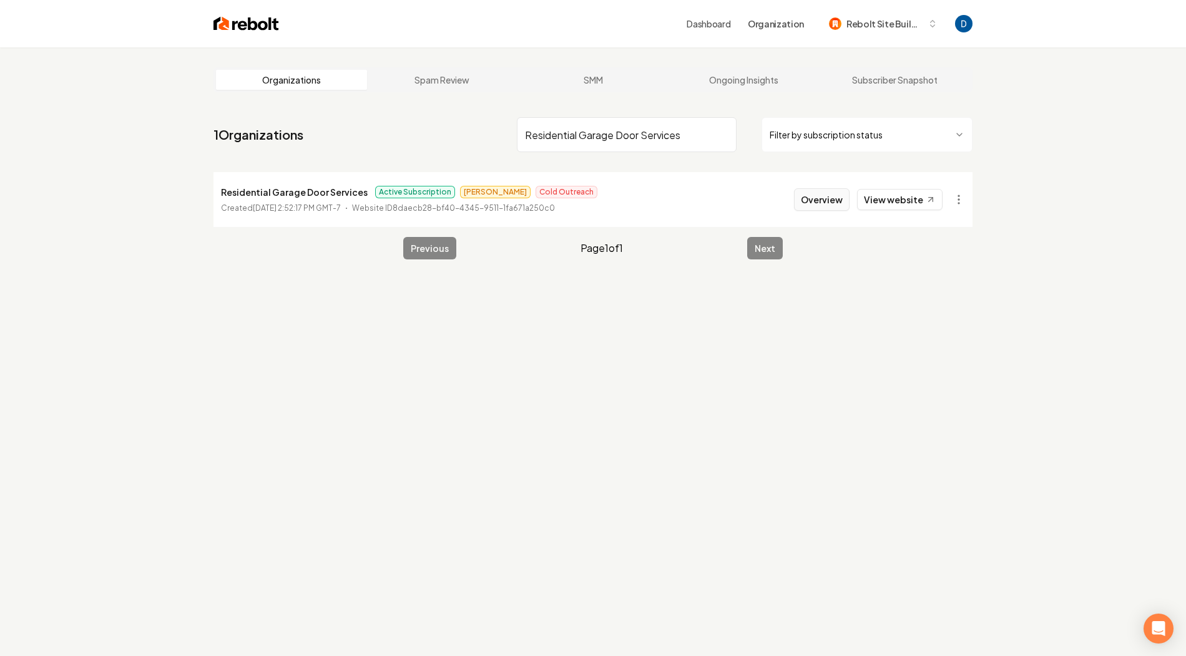
type input "Residential Garage Door Services"
click at [819, 200] on button "Overview" at bounding box center [822, 199] width 56 height 22
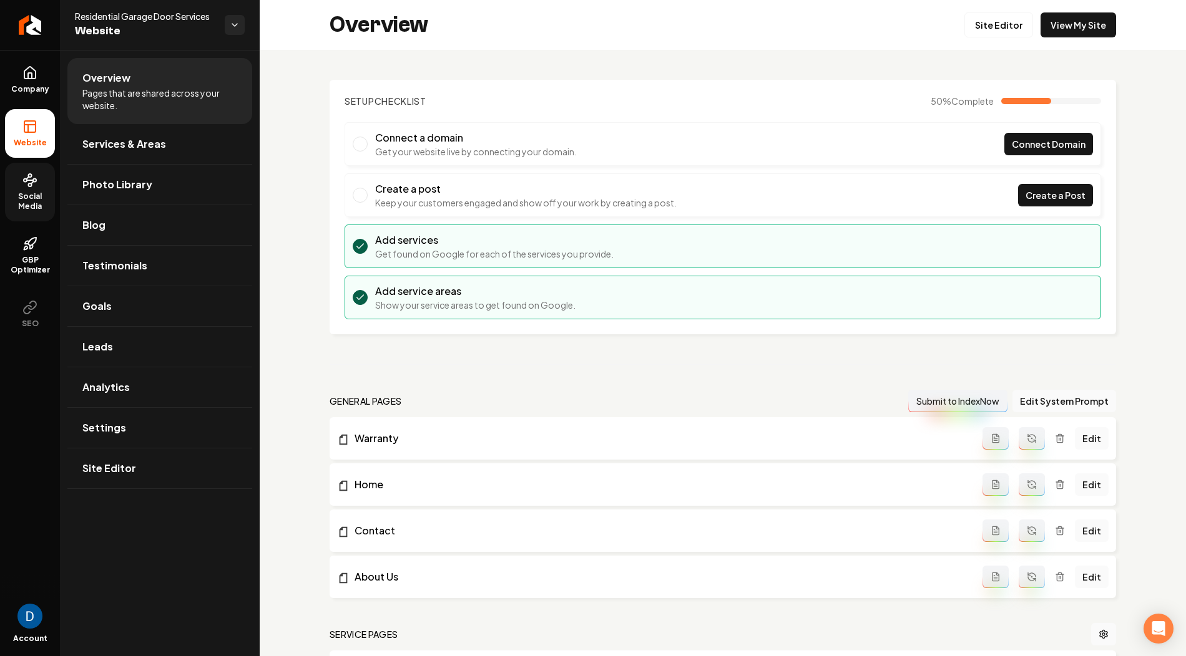
click at [37, 203] on span "Social Media" at bounding box center [30, 202] width 50 height 20
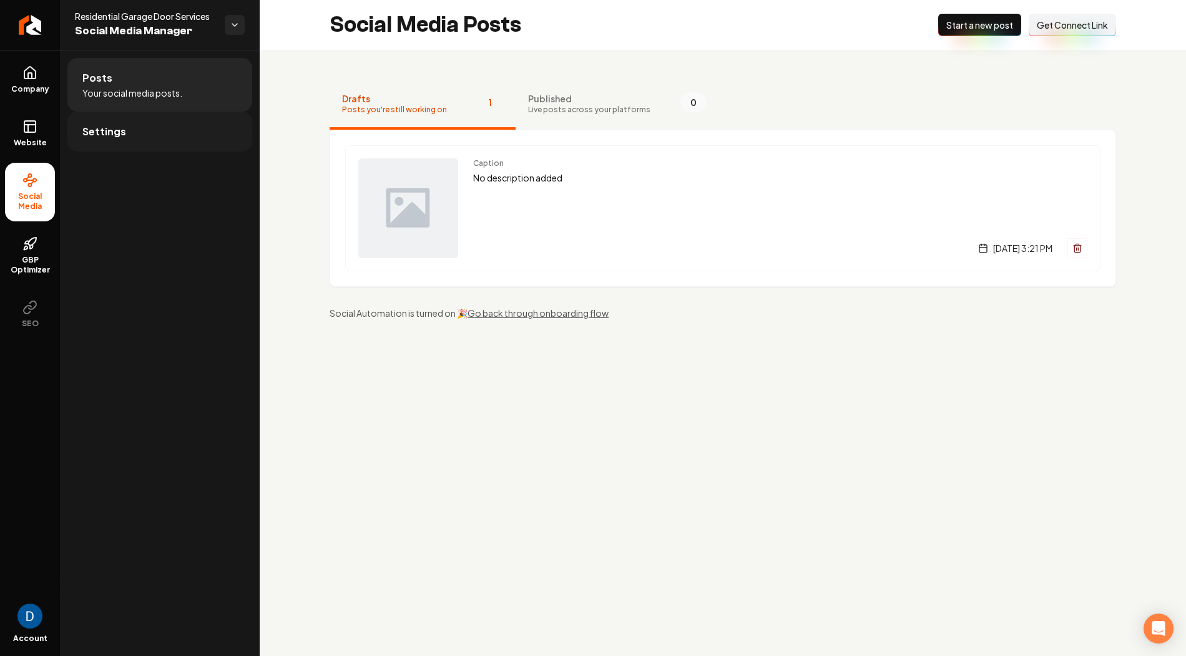
click at [173, 125] on link "Settings" at bounding box center [159, 132] width 185 height 40
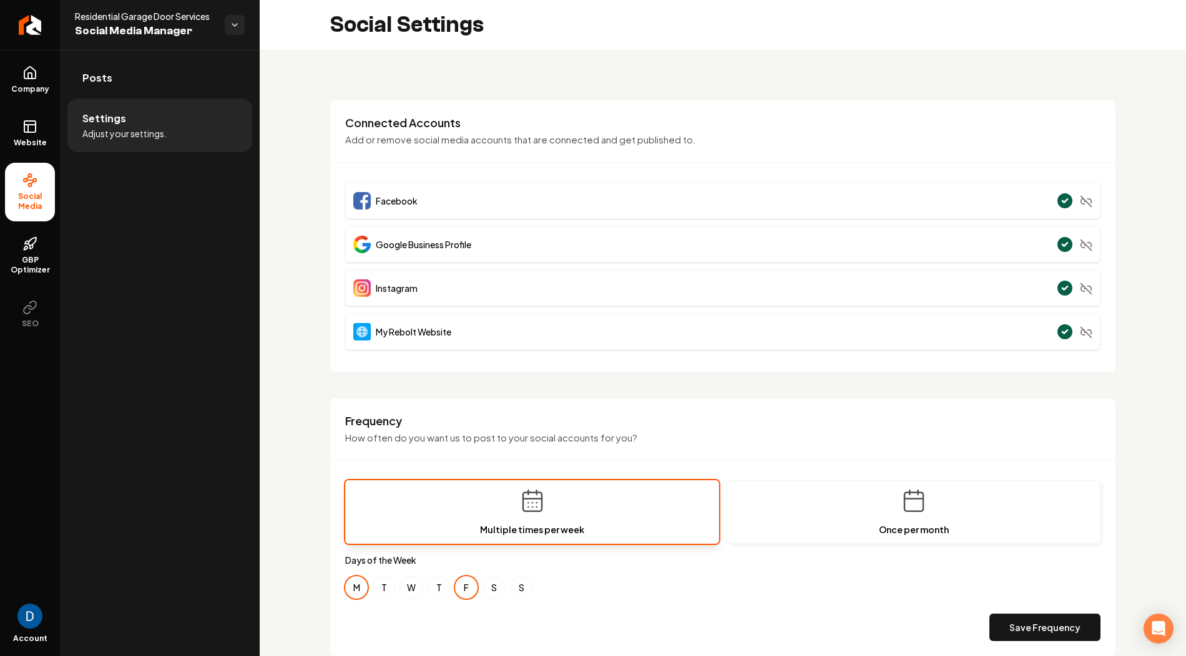
click at [361, 281] on img "Main content area" at bounding box center [361, 288] width 17 height 17
click at [368, 284] on img "Main content area" at bounding box center [361, 288] width 17 height 17
click at [400, 288] on span "Instagram" at bounding box center [397, 288] width 42 height 12
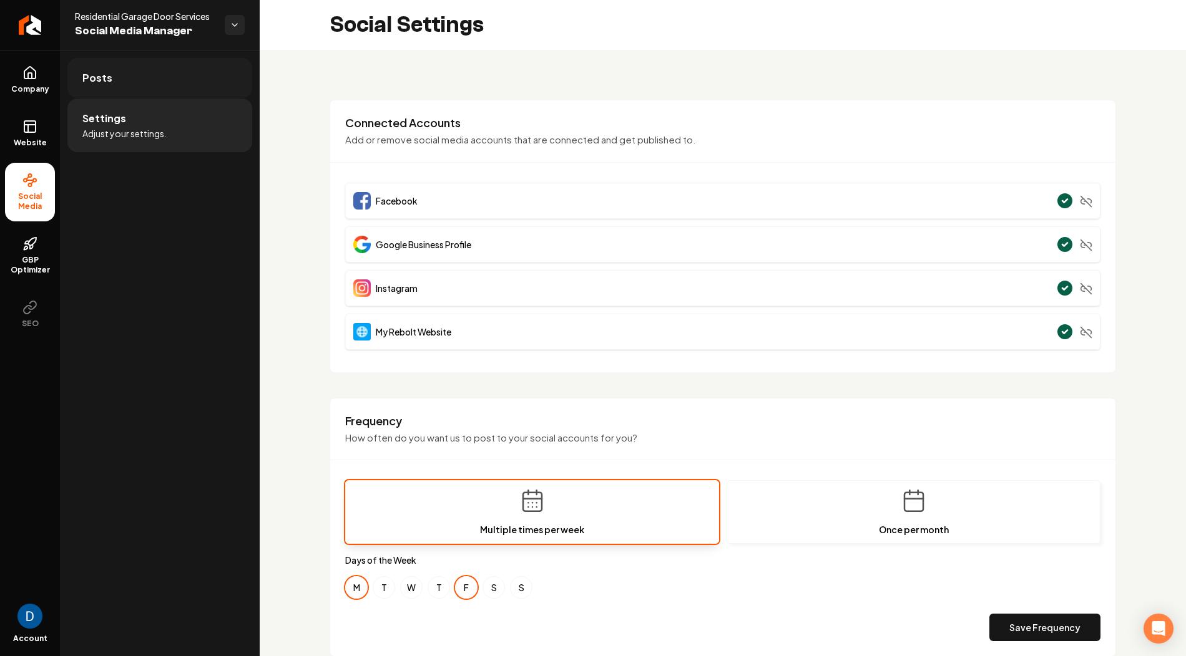
click at [104, 58] on link "Posts" at bounding box center [159, 78] width 185 height 40
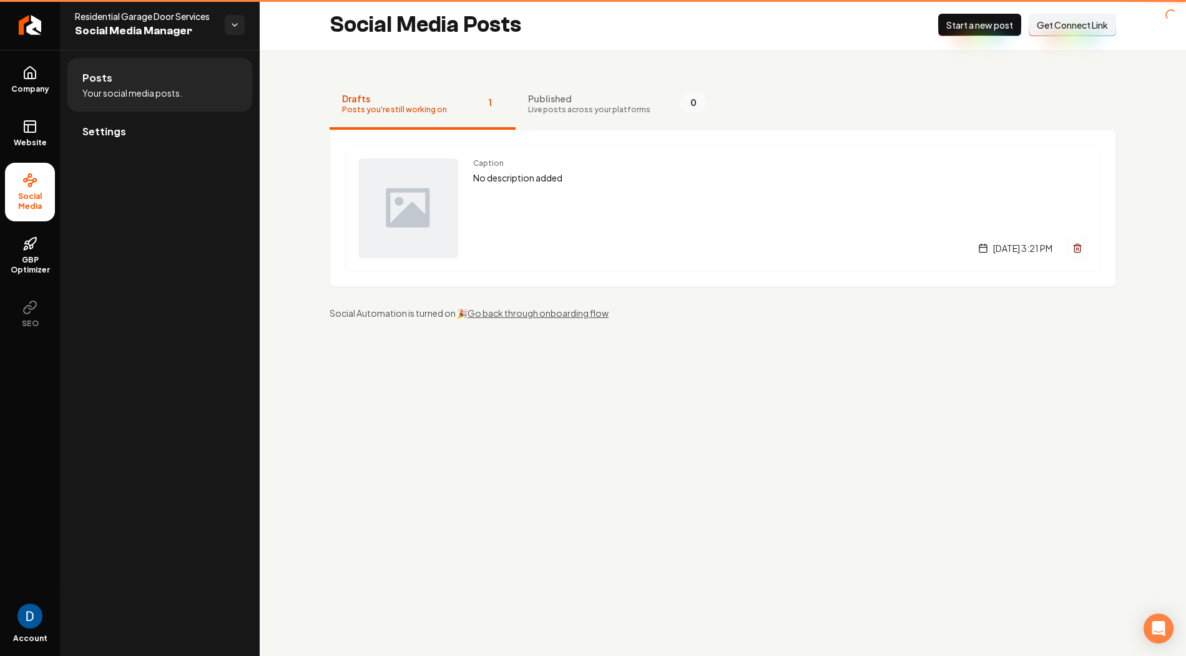
click at [104, 74] on span "Posts" at bounding box center [97, 78] width 30 height 15
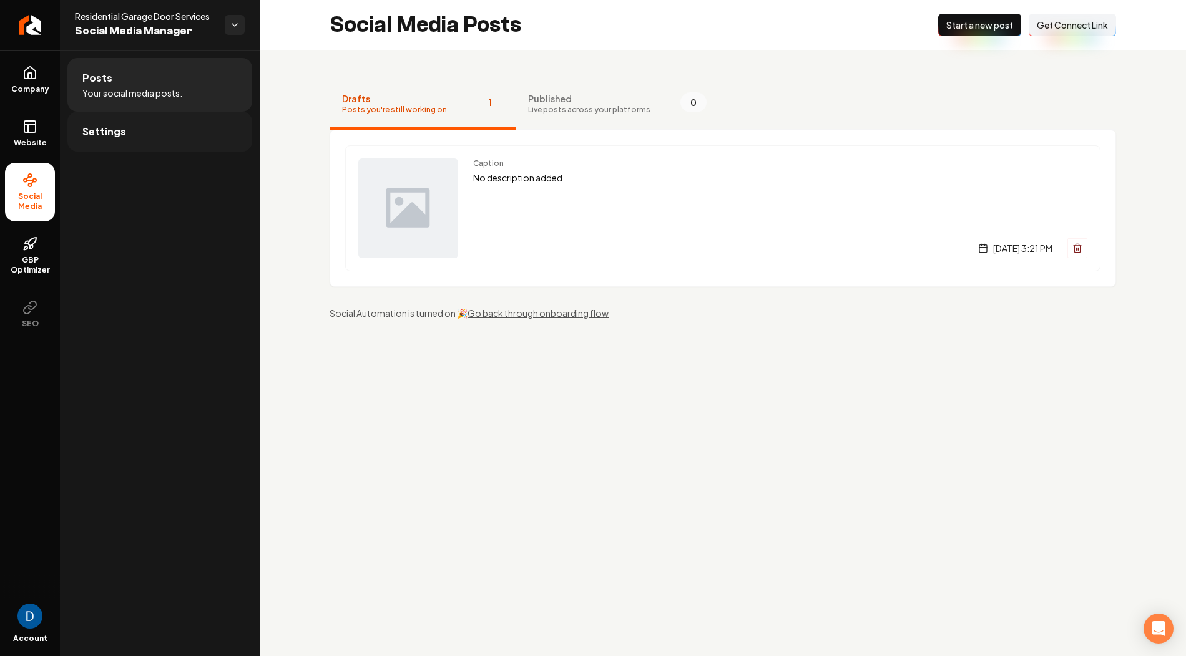
click at [120, 125] on span "Settings" at bounding box center [104, 131] width 44 height 15
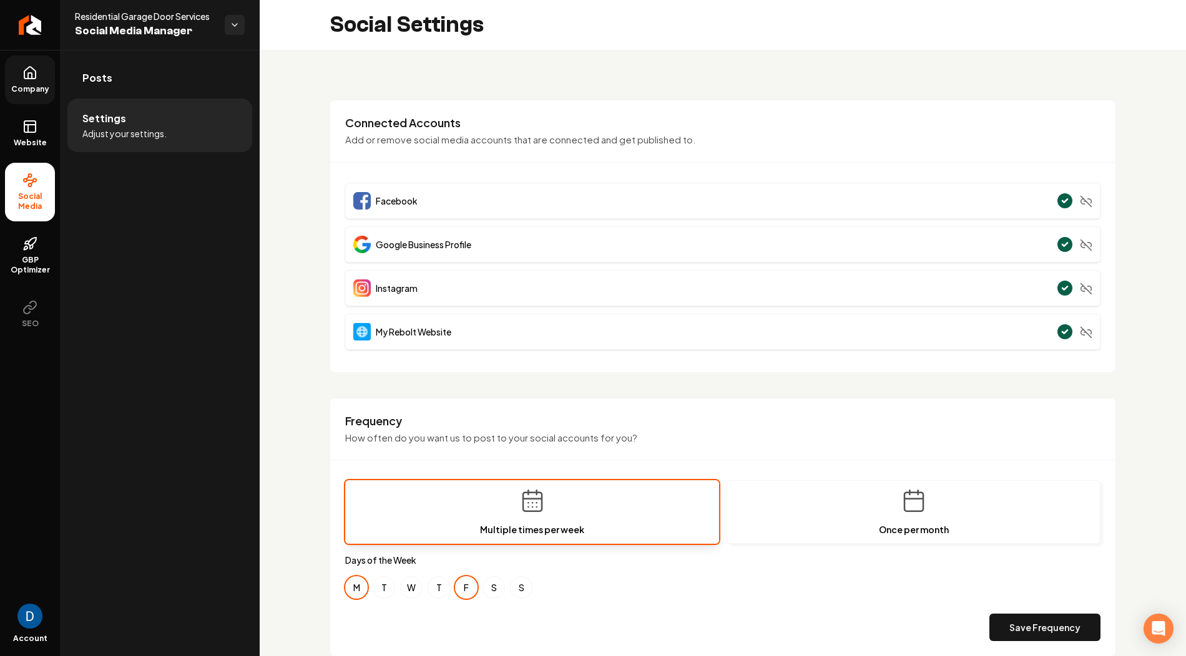
click at [29, 81] on link "Company" at bounding box center [30, 80] width 50 height 49
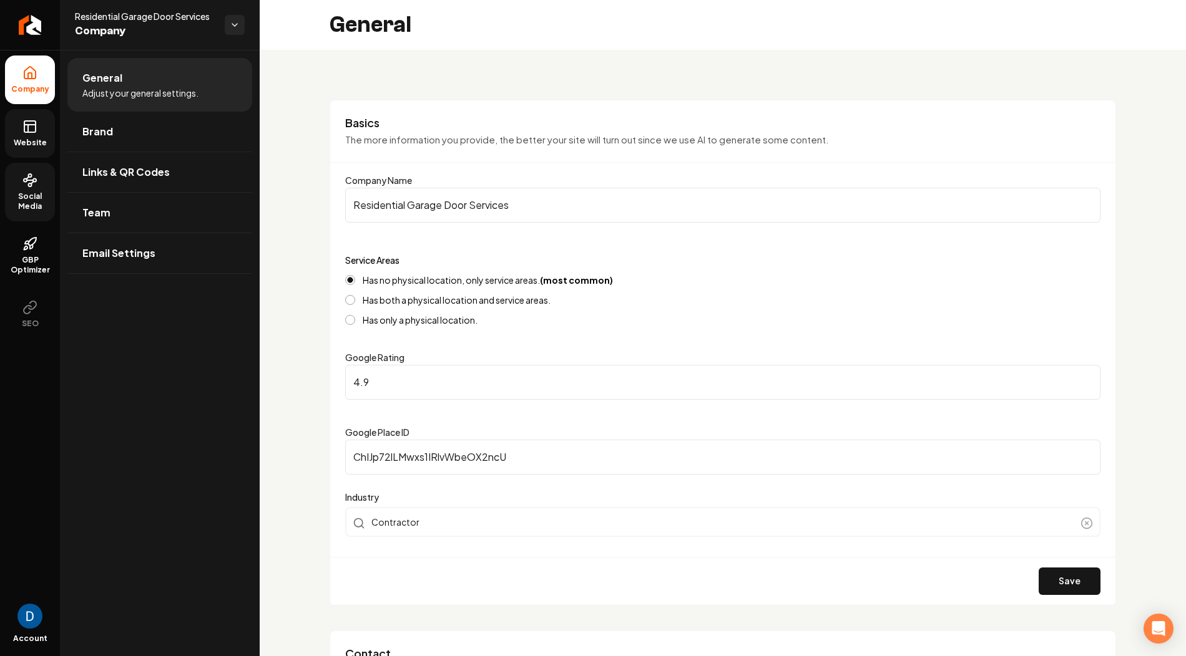
click at [21, 143] on span "Website" at bounding box center [30, 143] width 43 height 10
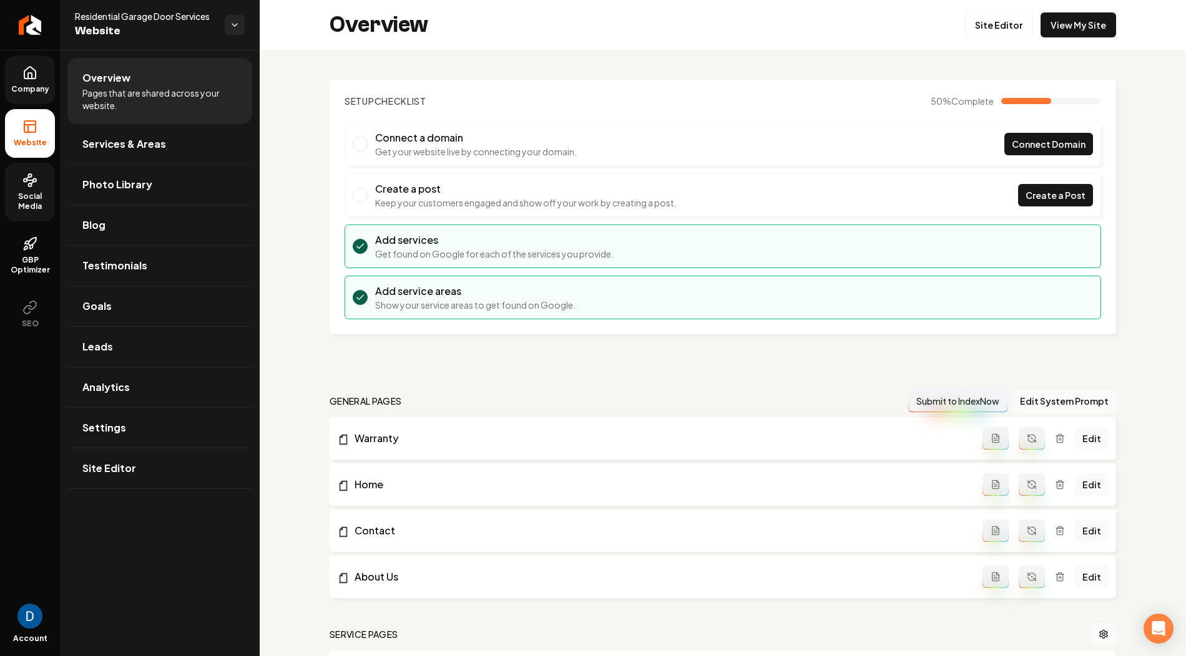
click at [42, 87] on span "Company" at bounding box center [30, 89] width 48 height 10
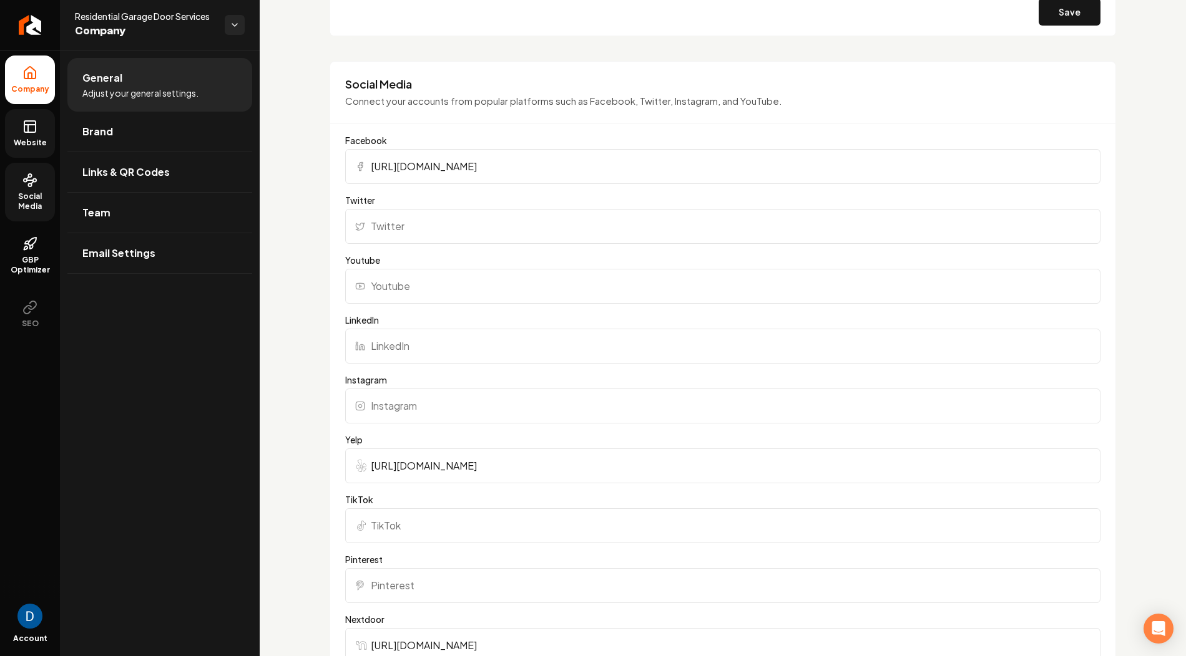
scroll to position [1154, 0]
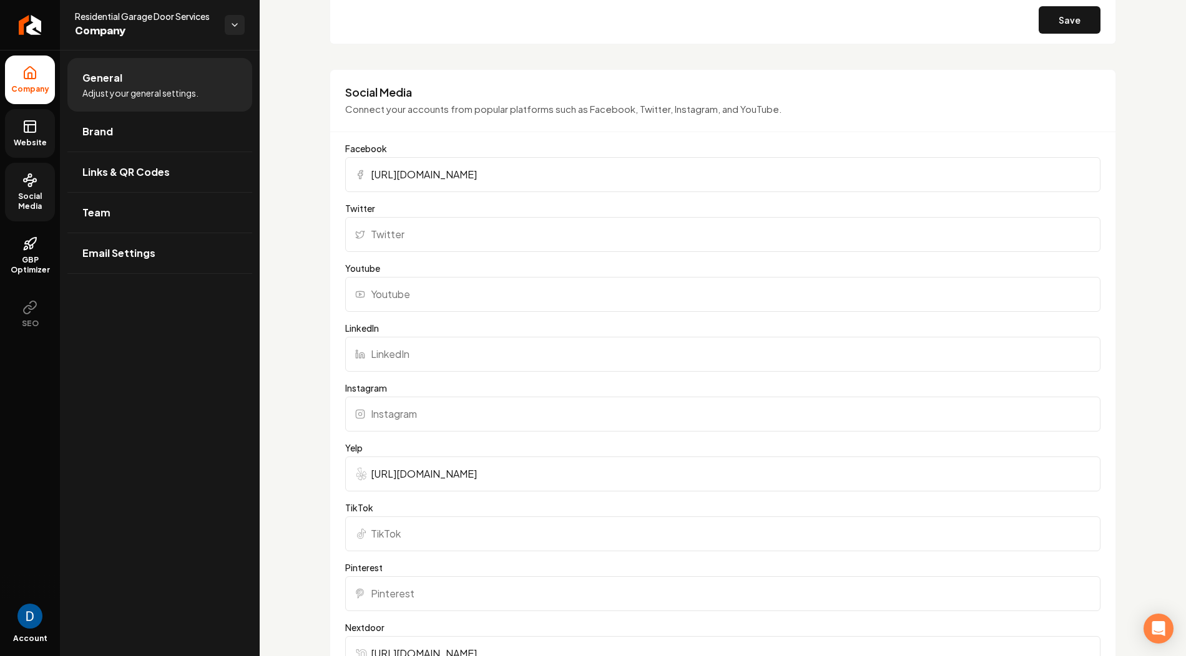
click at [409, 433] on form "Facebook https://www.facebook.com/ResidentialGarageDoorServices Twitter Youtube…" at bounding box center [722, 475] width 755 height 667
click at [415, 414] on input "Instagram" at bounding box center [722, 414] width 755 height 35
paste input "https://www.instagram.com/tedanderson81/#"
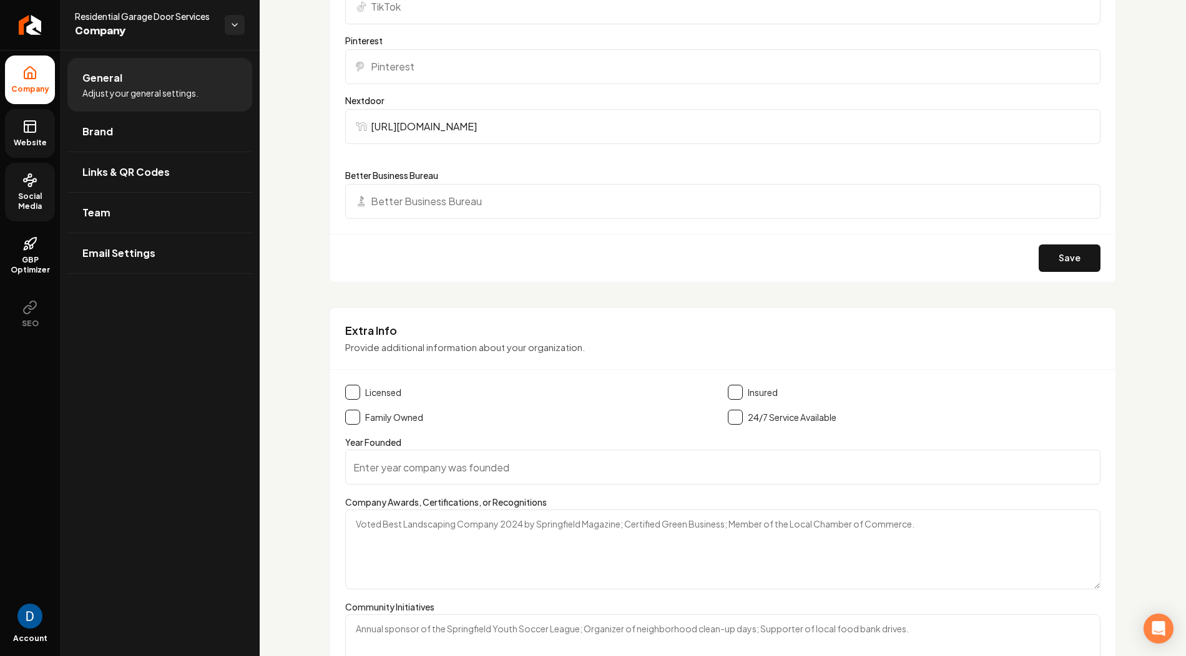
scroll to position [1739, 0]
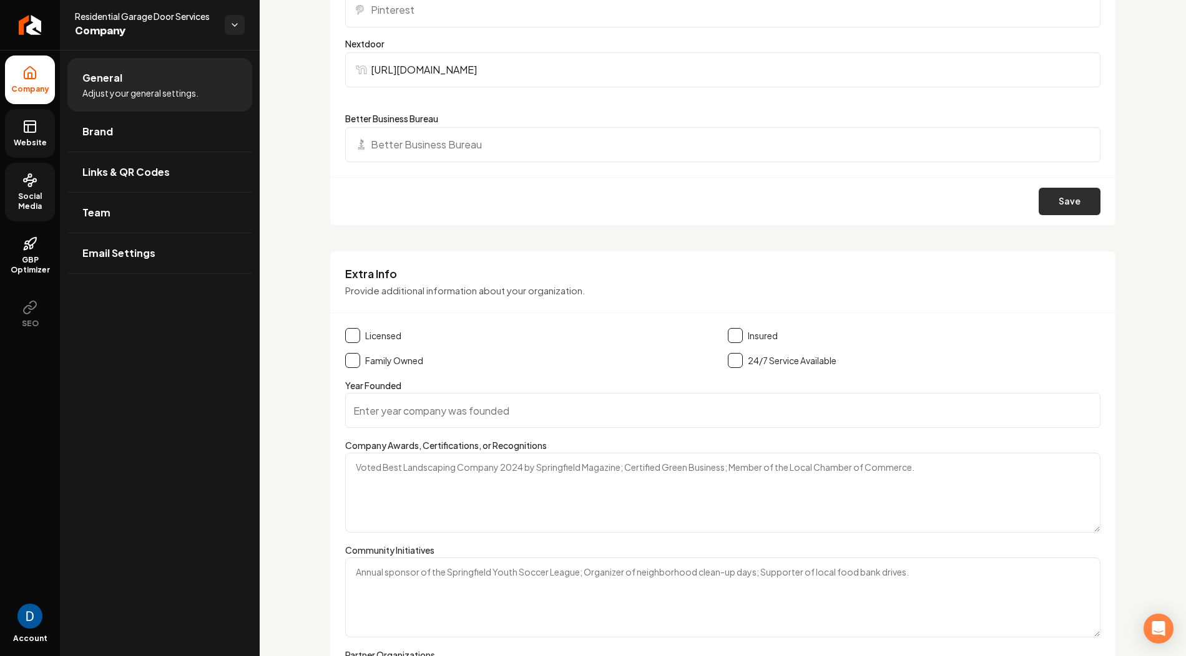
type input "https://www.instagram.com/tedanderson81/"
click at [1066, 193] on button "Save" at bounding box center [1069, 201] width 62 height 27
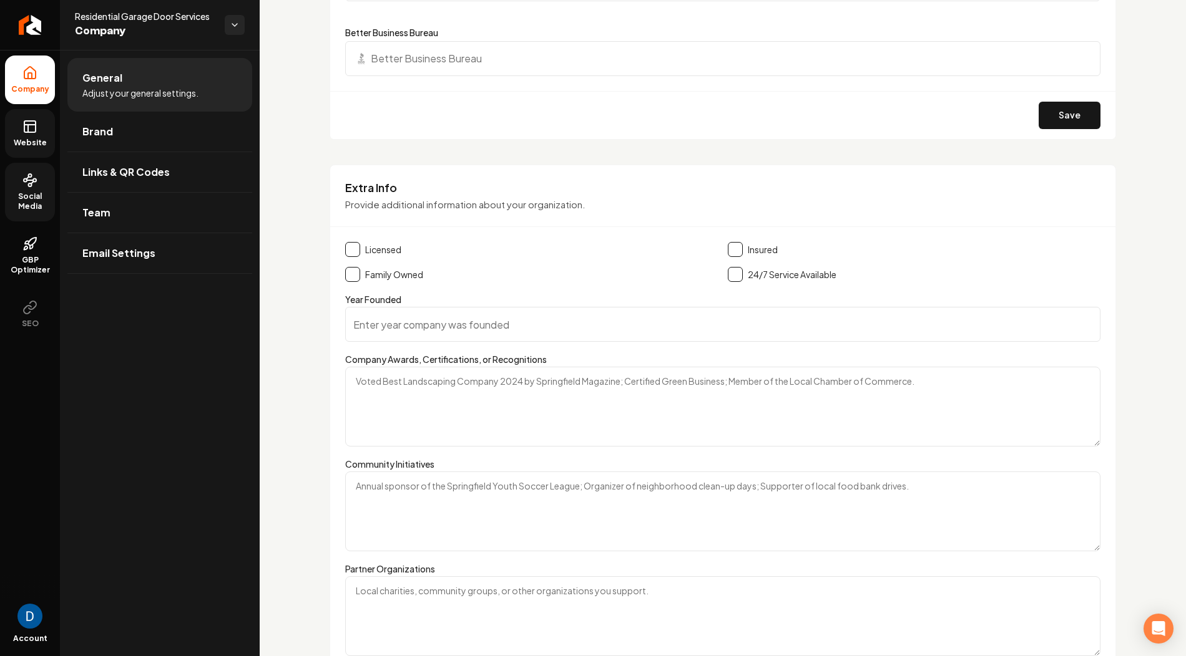
scroll to position [1833, 0]
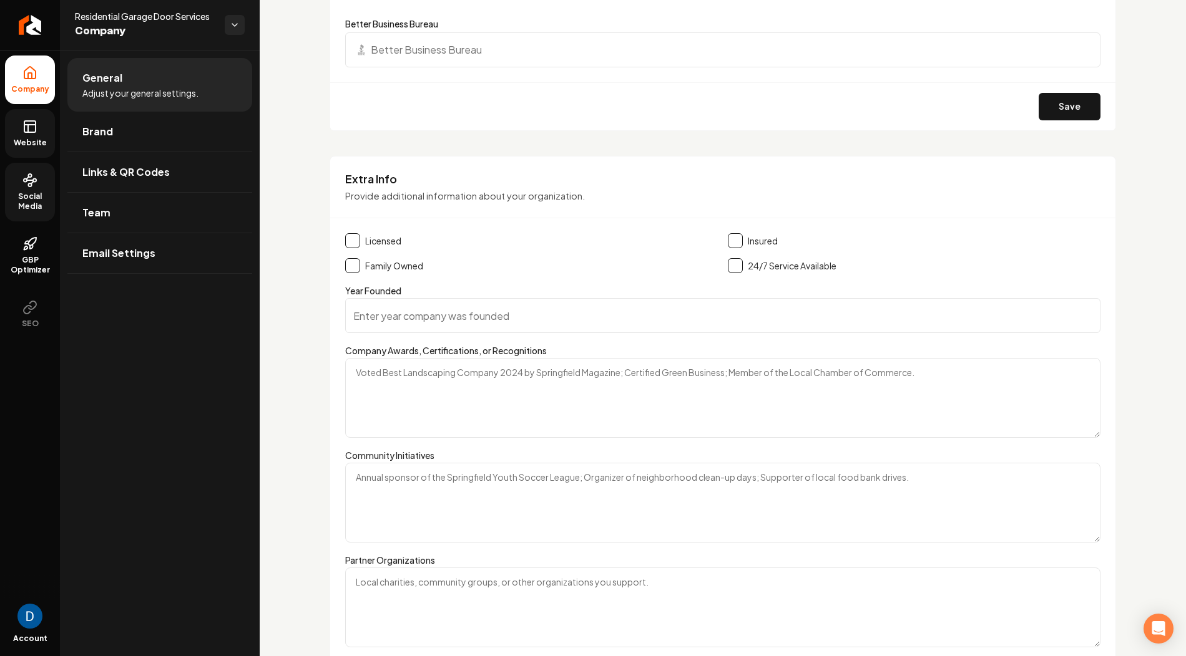
click at [353, 233] on button "Main content area" at bounding box center [352, 240] width 15 height 15
click at [356, 260] on button "Main content area" at bounding box center [352, 265] width 15 height 15
click at [733, 238] on button "Main content area" at bounding box center [735, 240] width 15 height 15
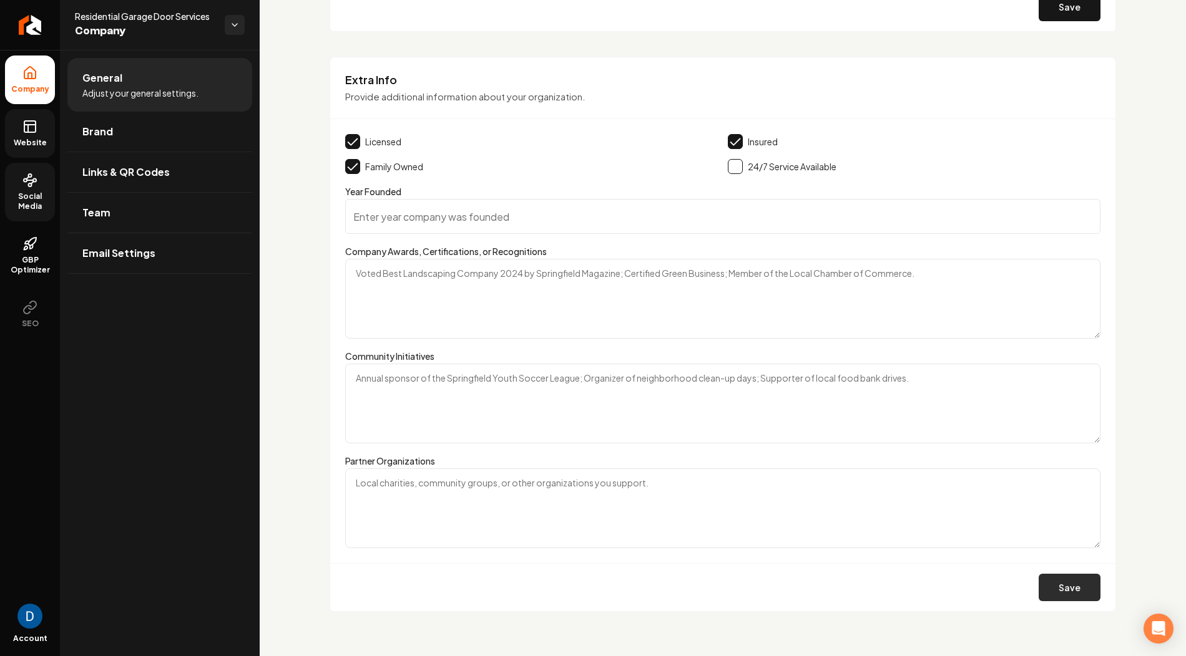
click at [1061, 585] on button "Save" at bounding box center [1069, 587] width 62 height 27
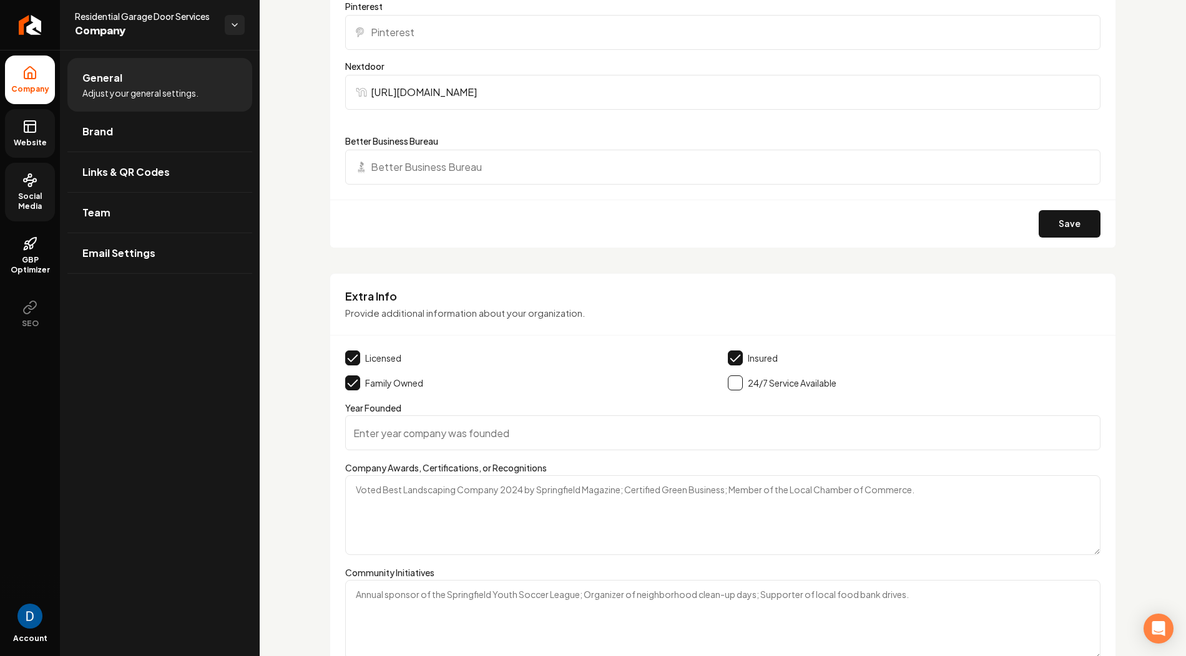
scroll to position [1718, 0]
click at [429, 429] on input "Year Founded" at bounding box center [722, 431] width 755 height 35
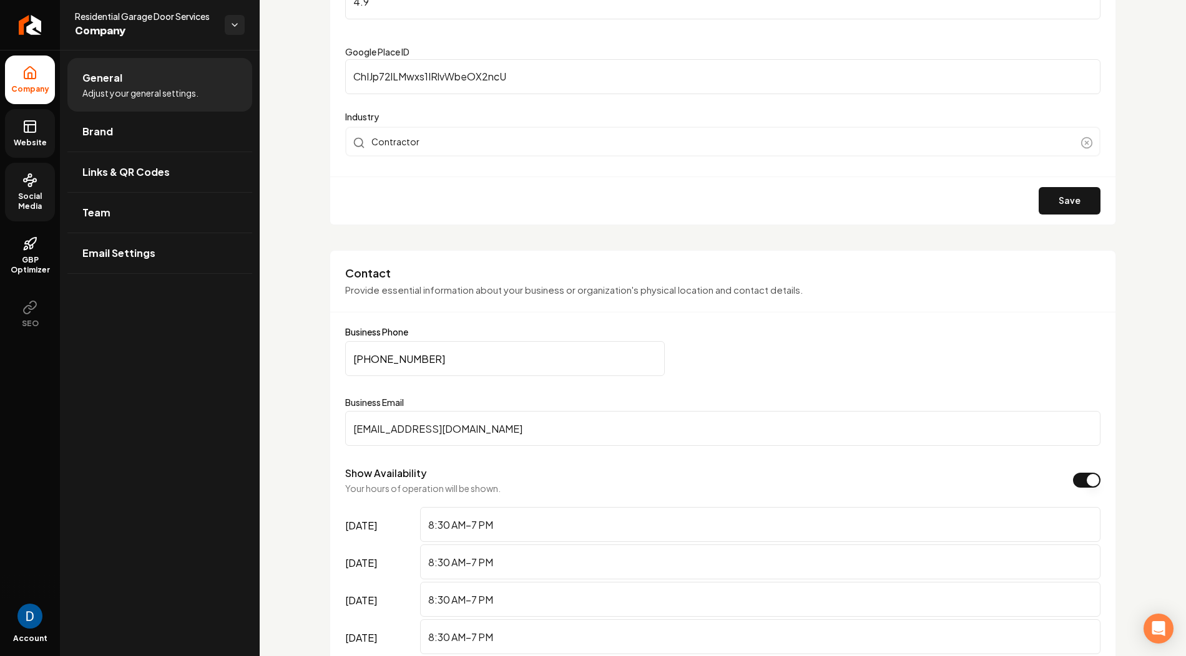
scroll to position [379, 0]
click at [37, 128] on icon at bounding box center [29, 126] width 15 height 15
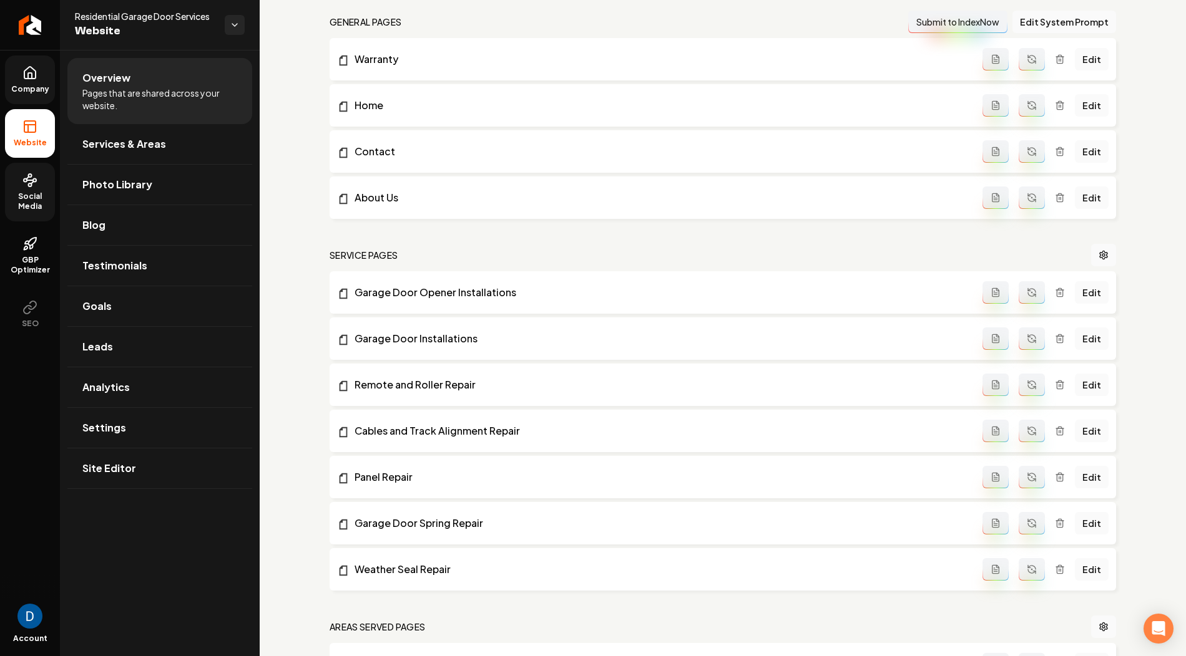
click at [36, 203] on span "Social Media" at bounding box center [30, 202] width 50 height 20
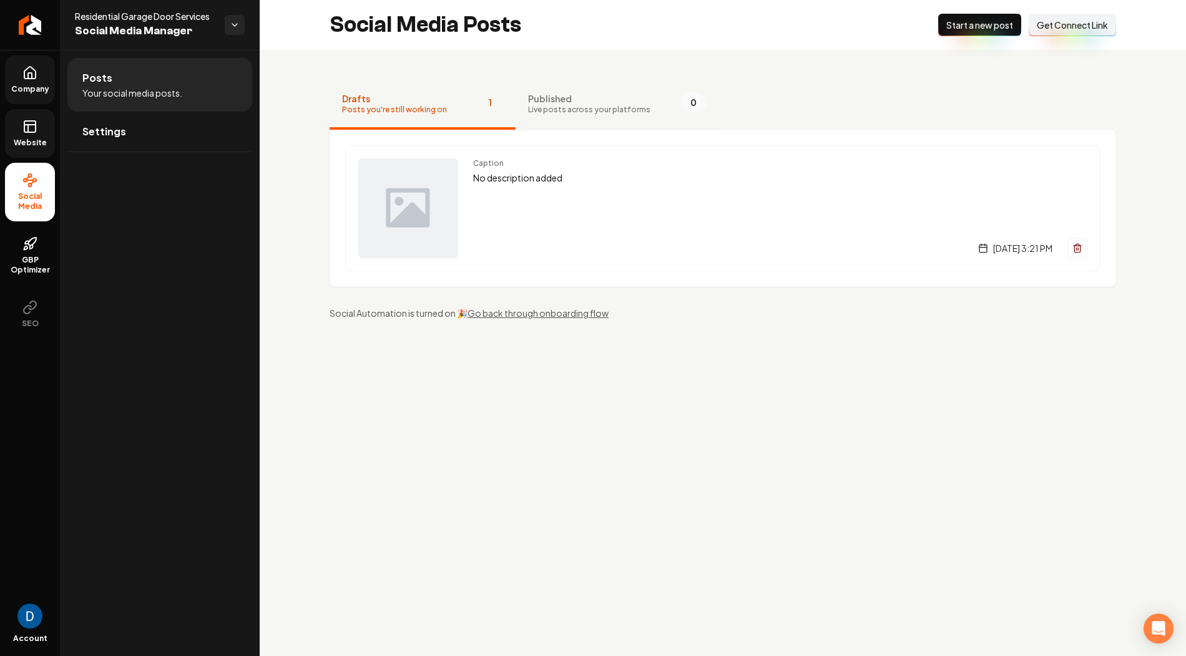
click at [552, 104] on span "Published" at bounding box center [589, 98] width 122 height 12
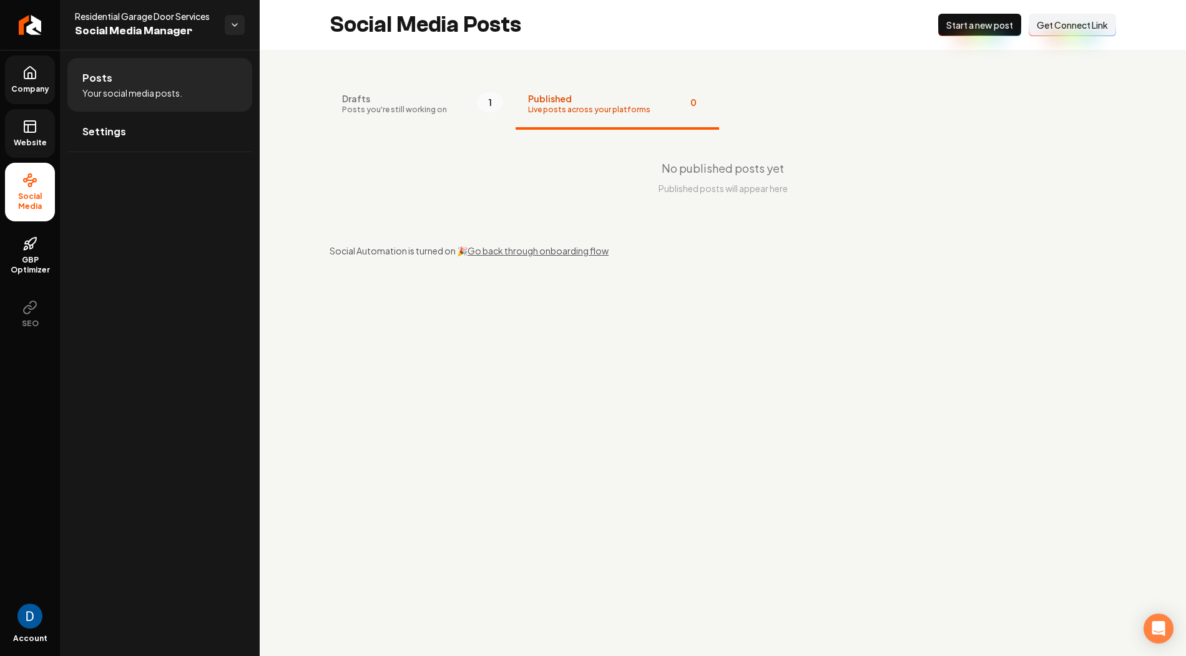
click at [33, 89] on span "Company" at bounding box center [30, 89] width 48 height 10
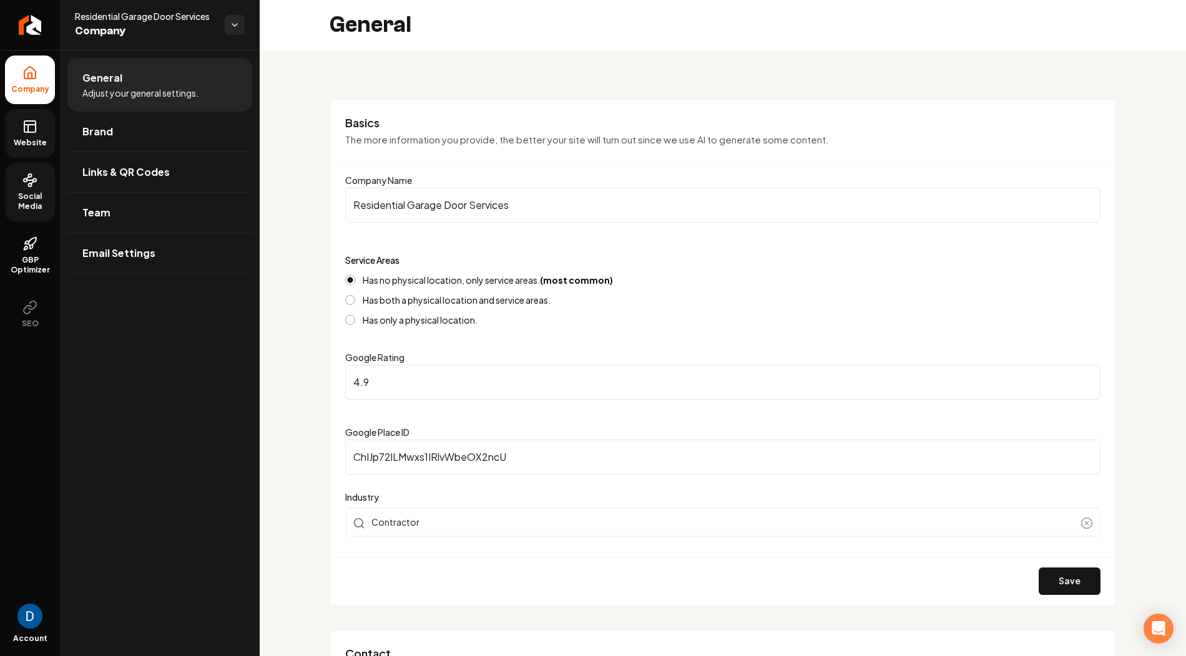
click at [587, 239] on form "Company Name Residential Garage Door Services Service Areas Has no physical loc…" at bounding box center [722, 389] width 755 height 432
click at [49, 81] on li "Company" at bounding box center [30, 80] width 50 height 49
